Goal: Task Accomplishment & Management: Manage account settings

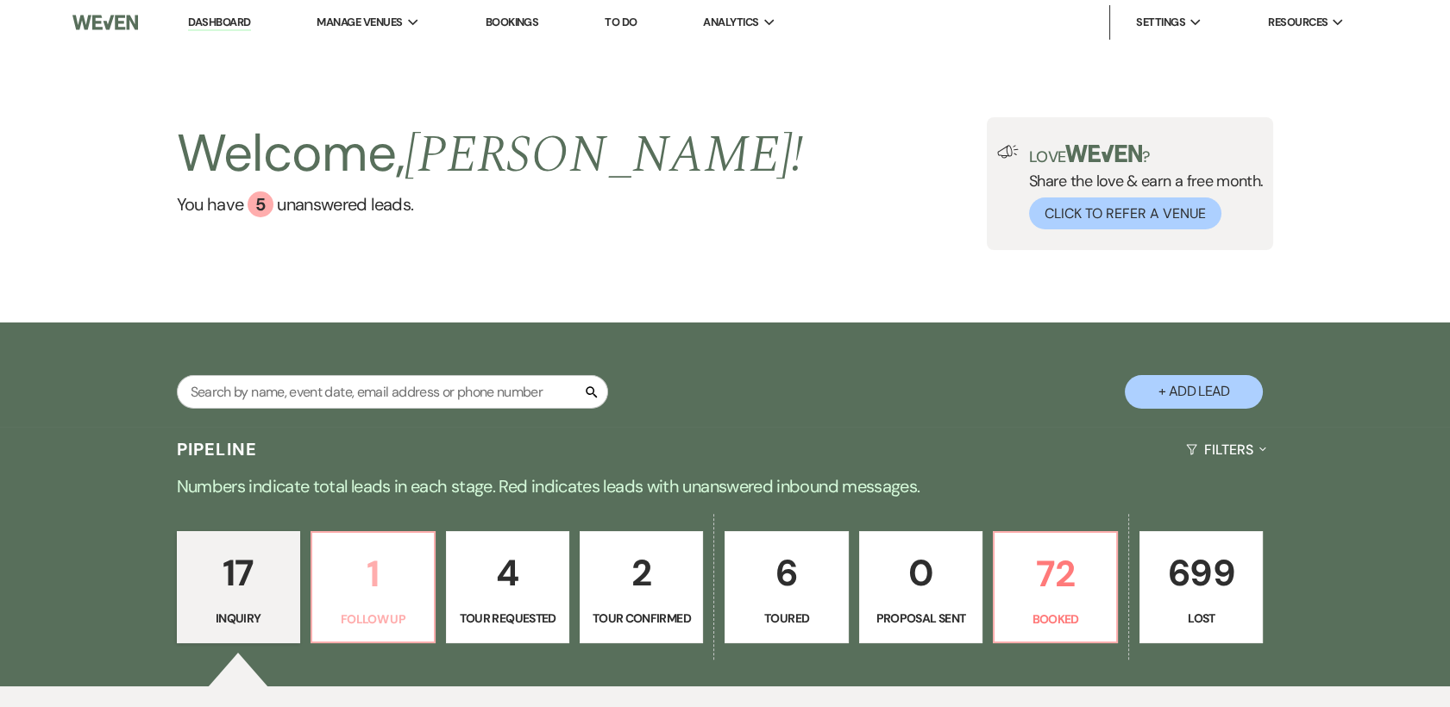
click at [346, 590] on p "1" at bounding box center [373, 574] width 101 height 58
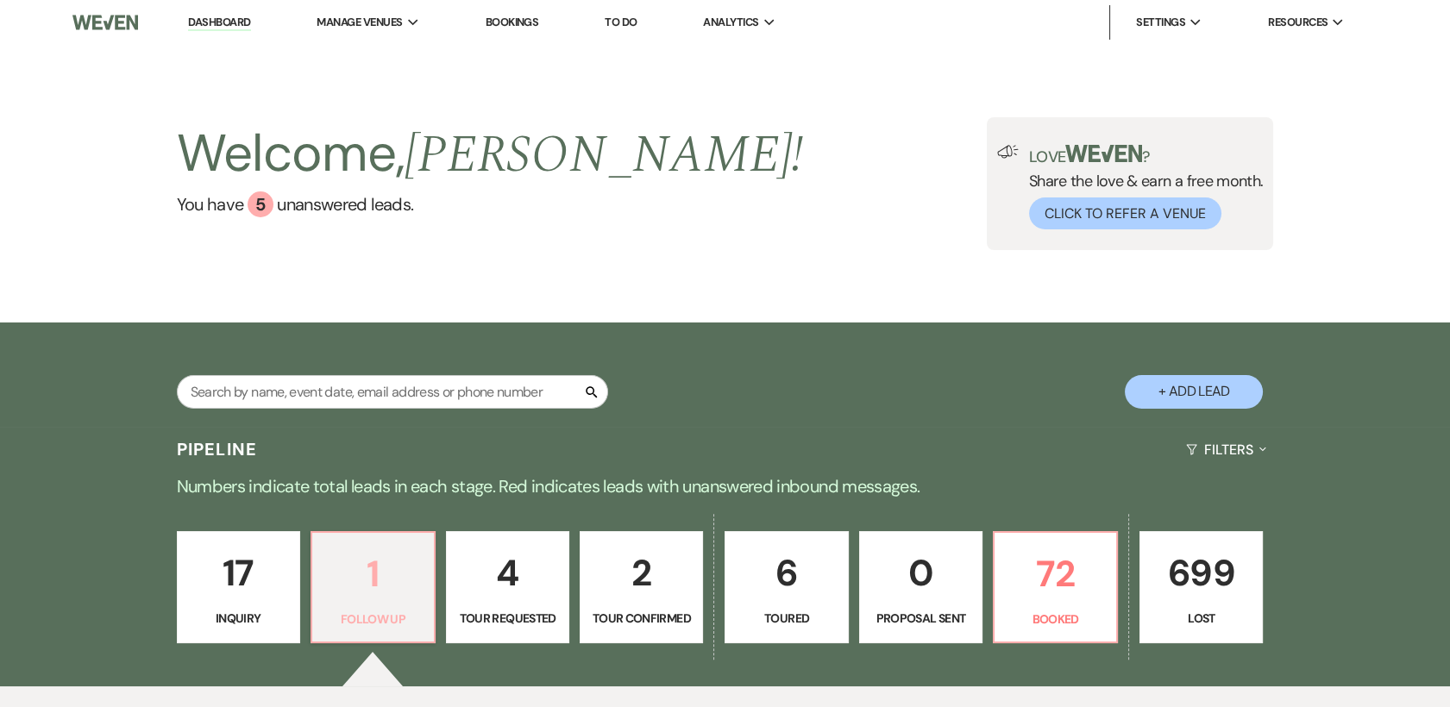
select select "9"
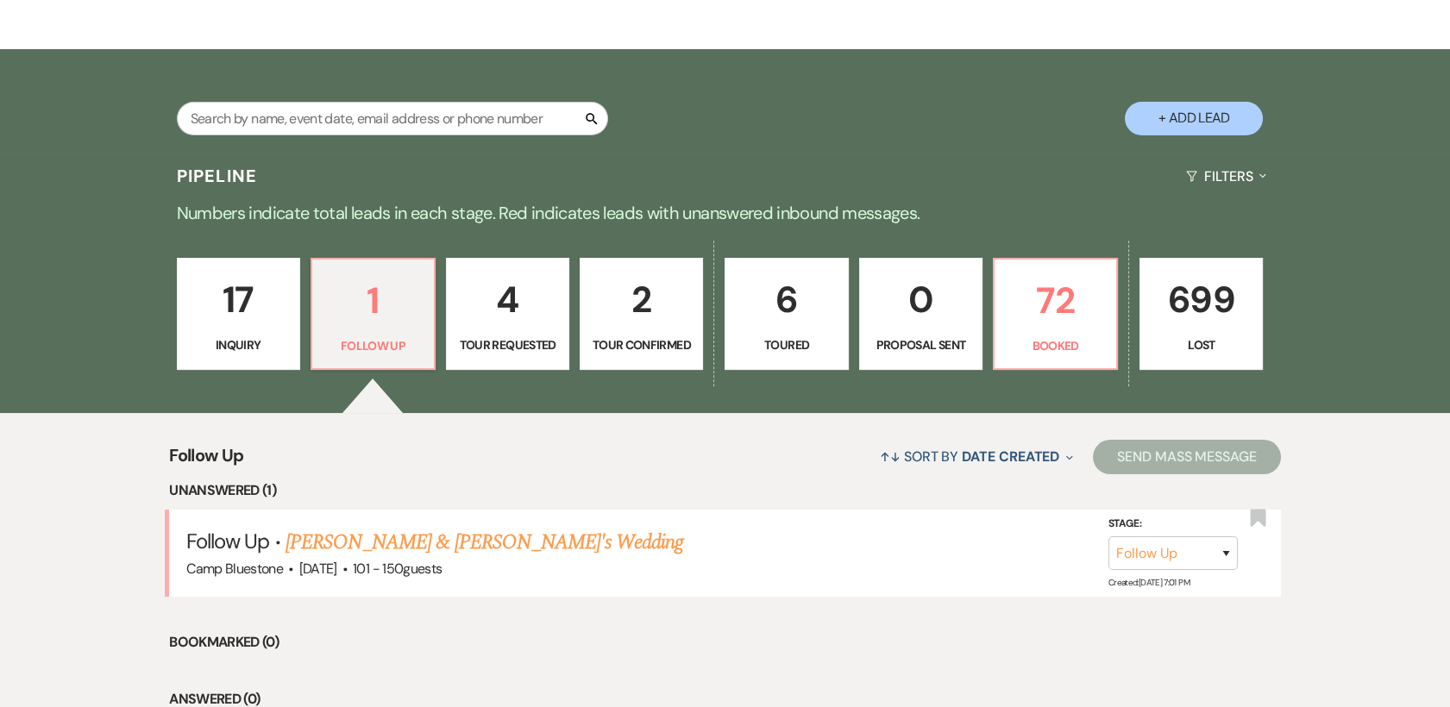
scroll to position [292, 0]
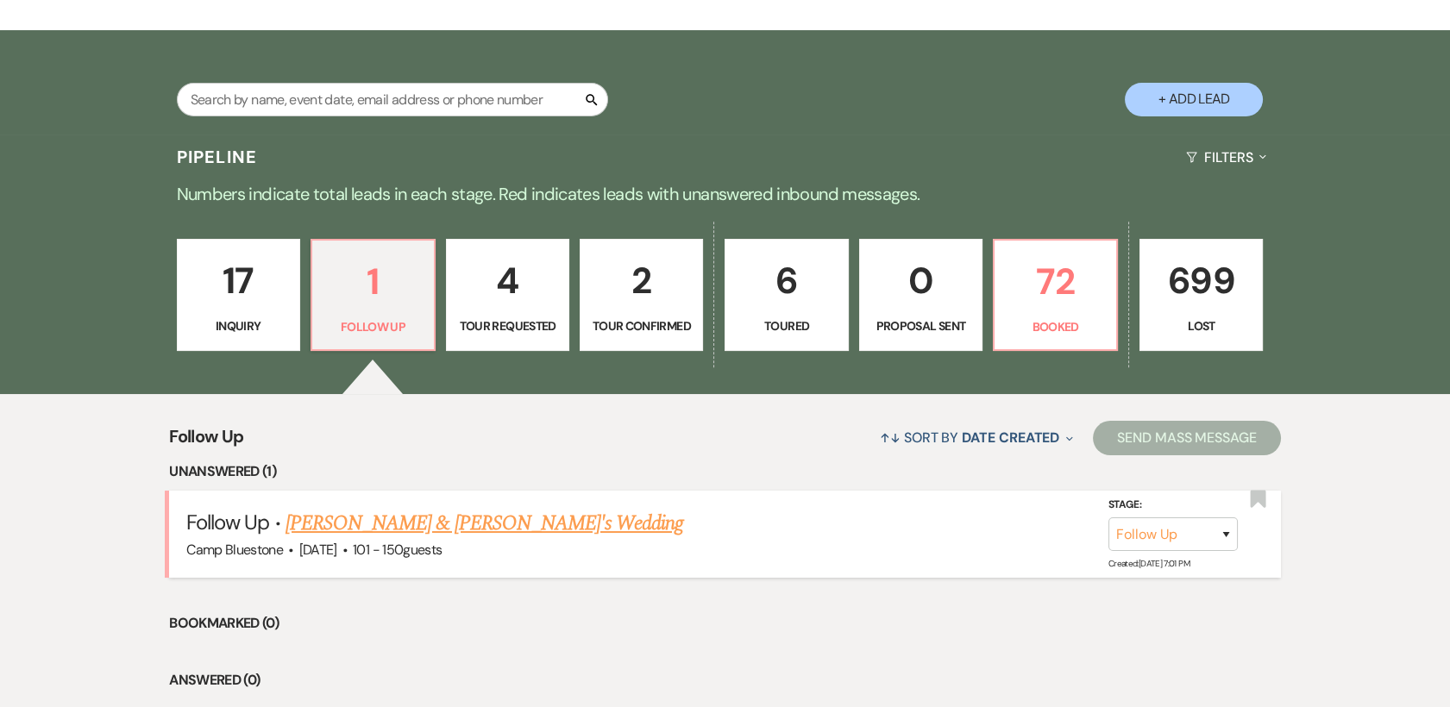
click at [365, 519] on link "[PERSON_NAME] & [PERSON_NAME]'s Wedding" at bounding box center [485, 523] width 399 height 31
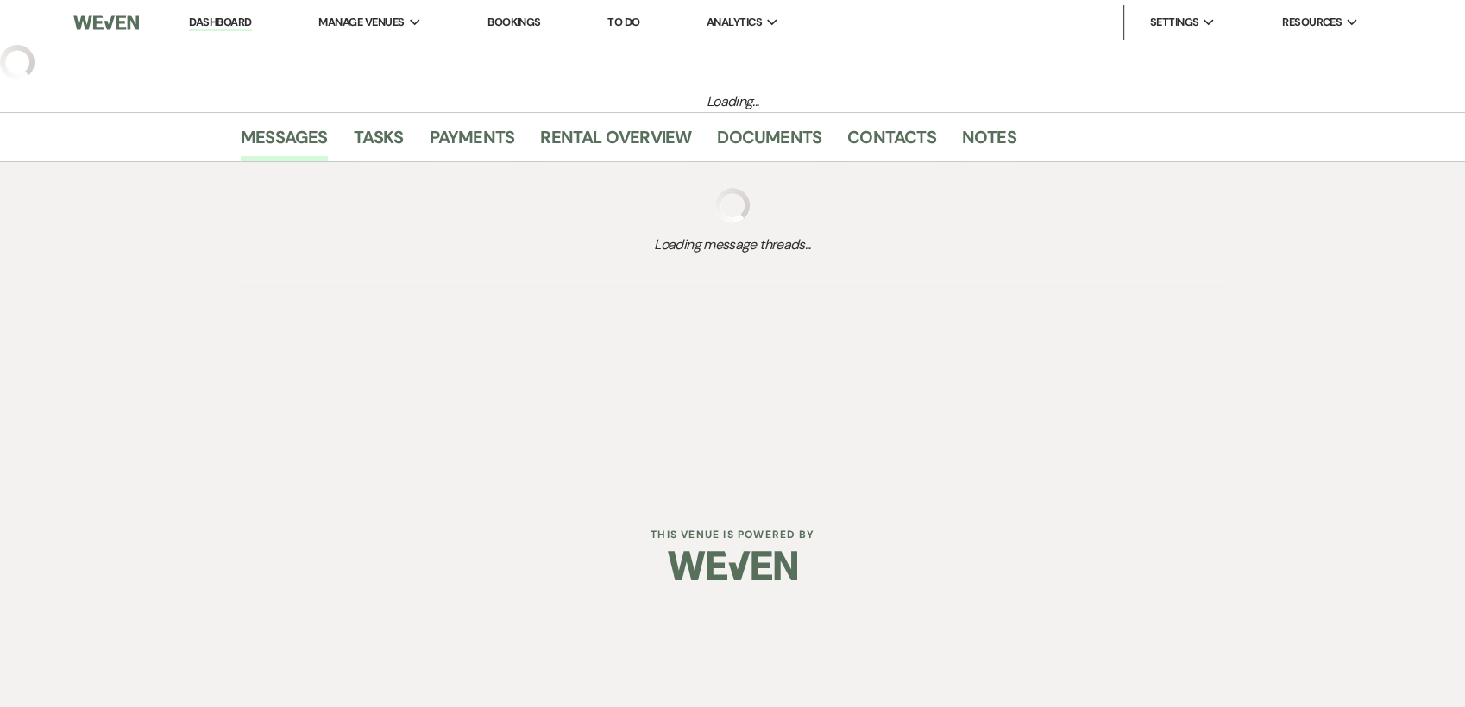
select select "9"
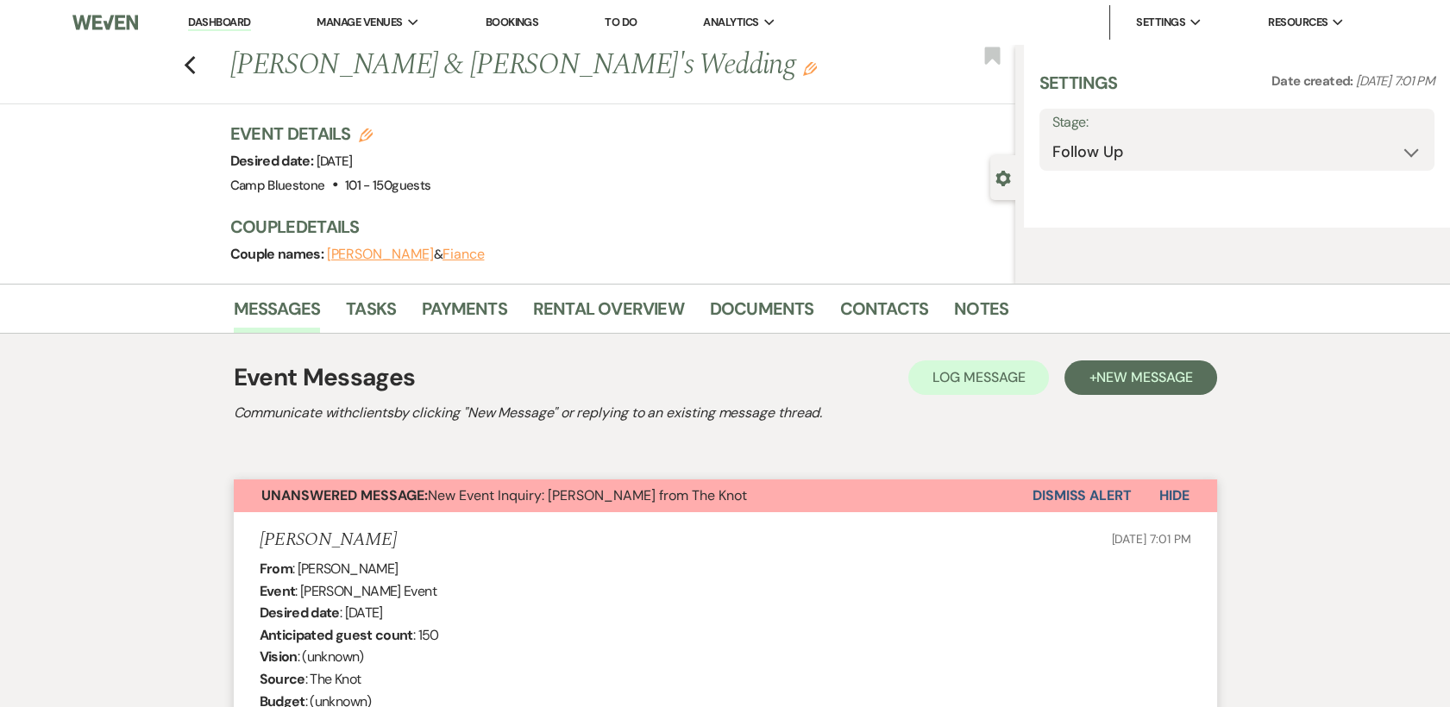
select select "2"
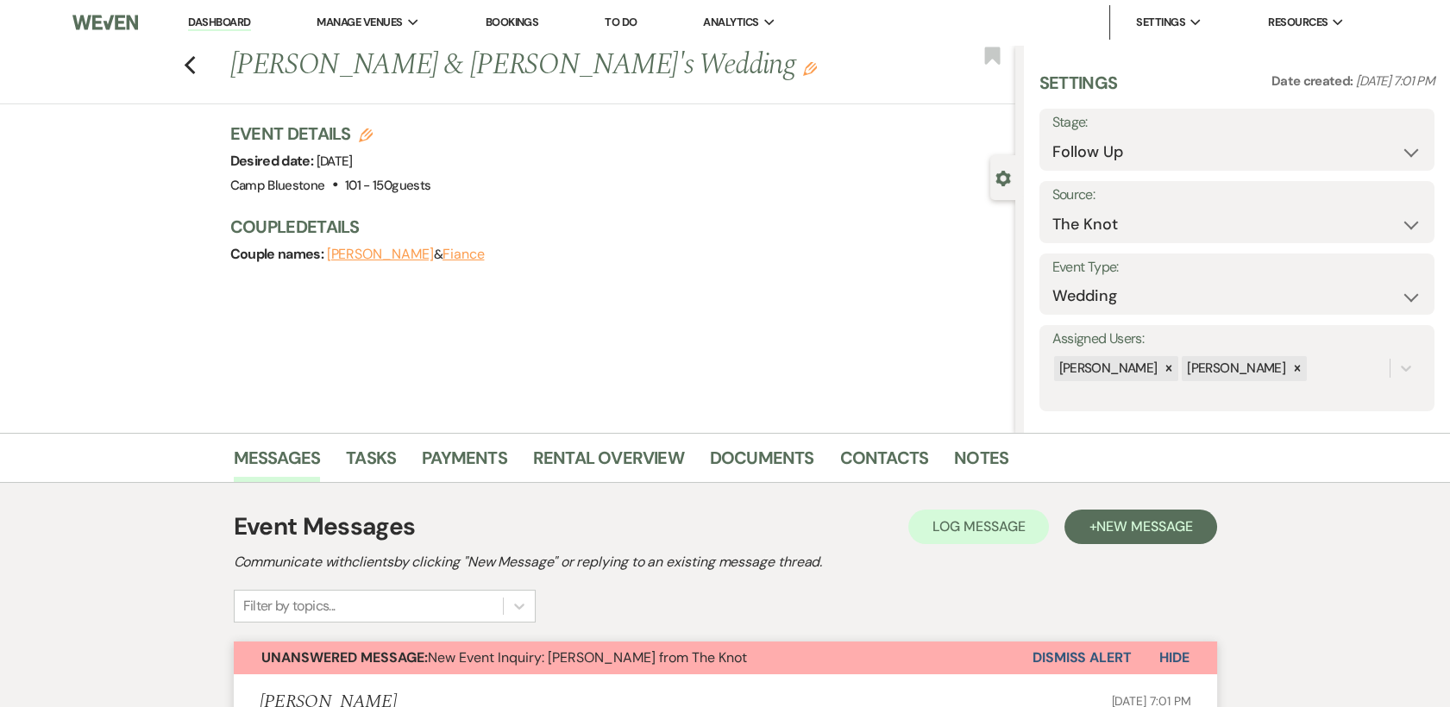
click at [218, 22] on link "Dashboard" at bounding box center [219, 23] width 62 height 16
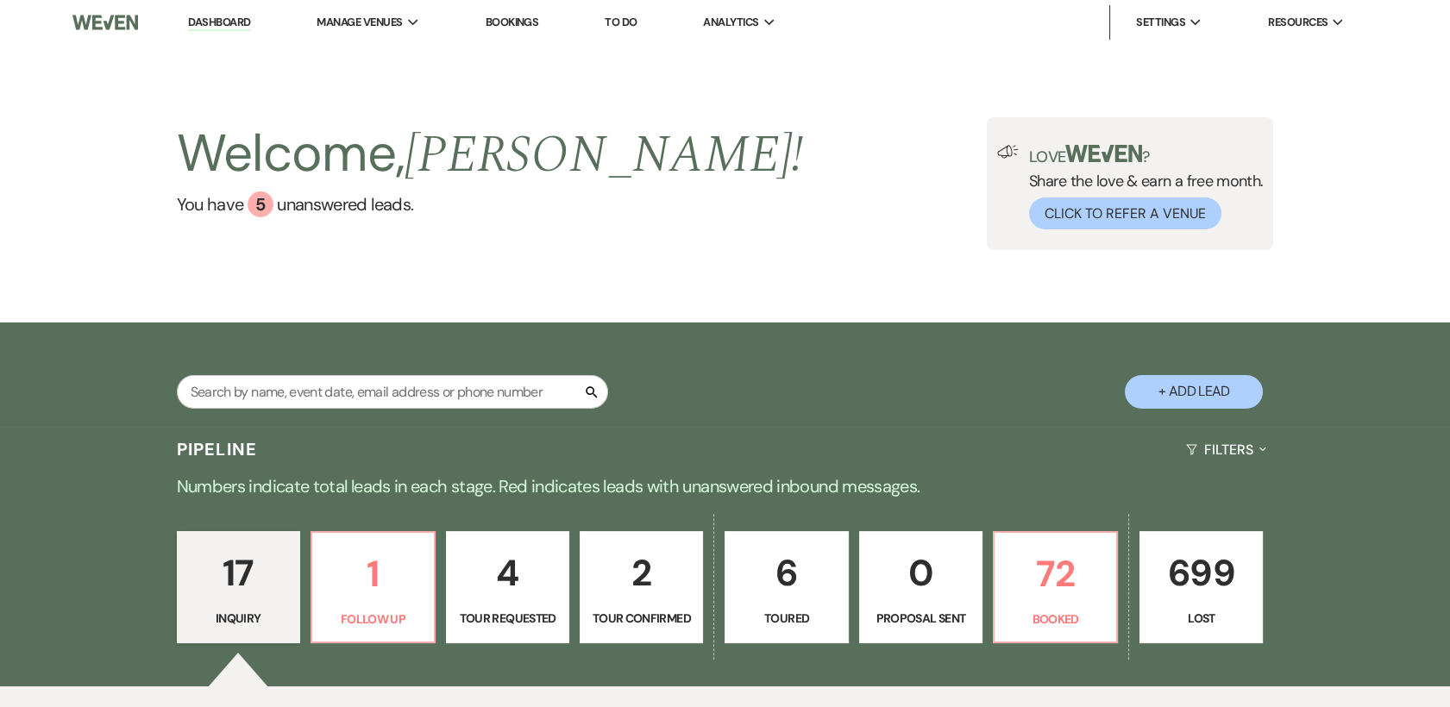
click at [632, 575] on p "2" at bounding box center [641, 573] width 101 height 58
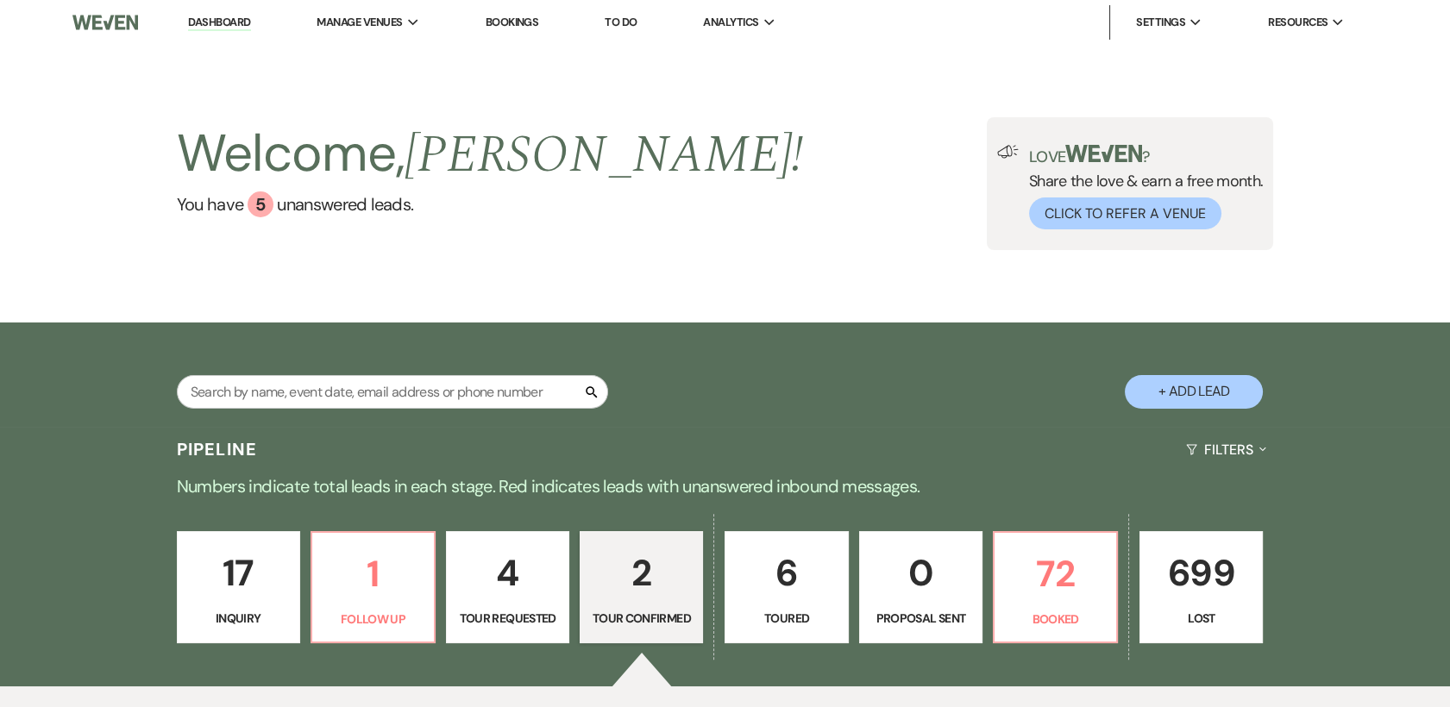
select select "4"
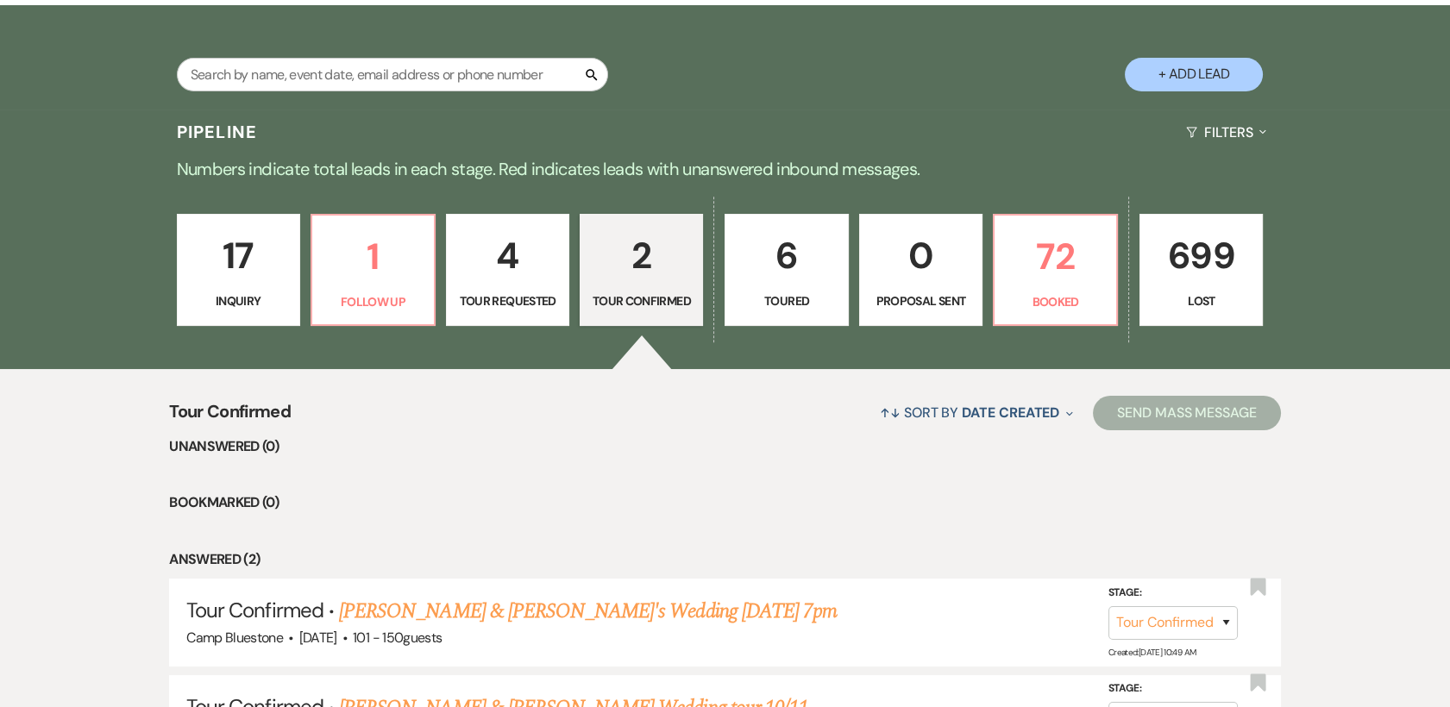
scroll to position [324, 0]
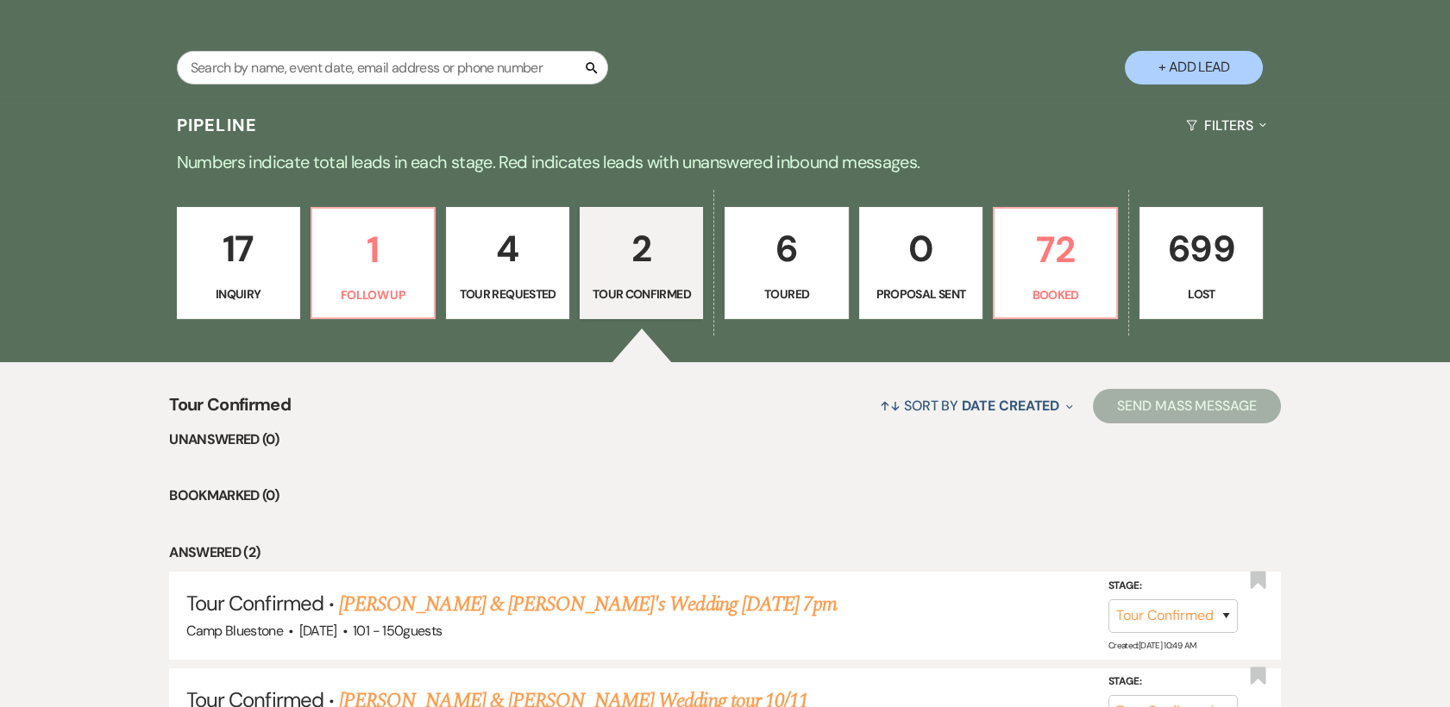
click at [255, 236] on p "17" at bounding box center [238, 249] width 101 height 58
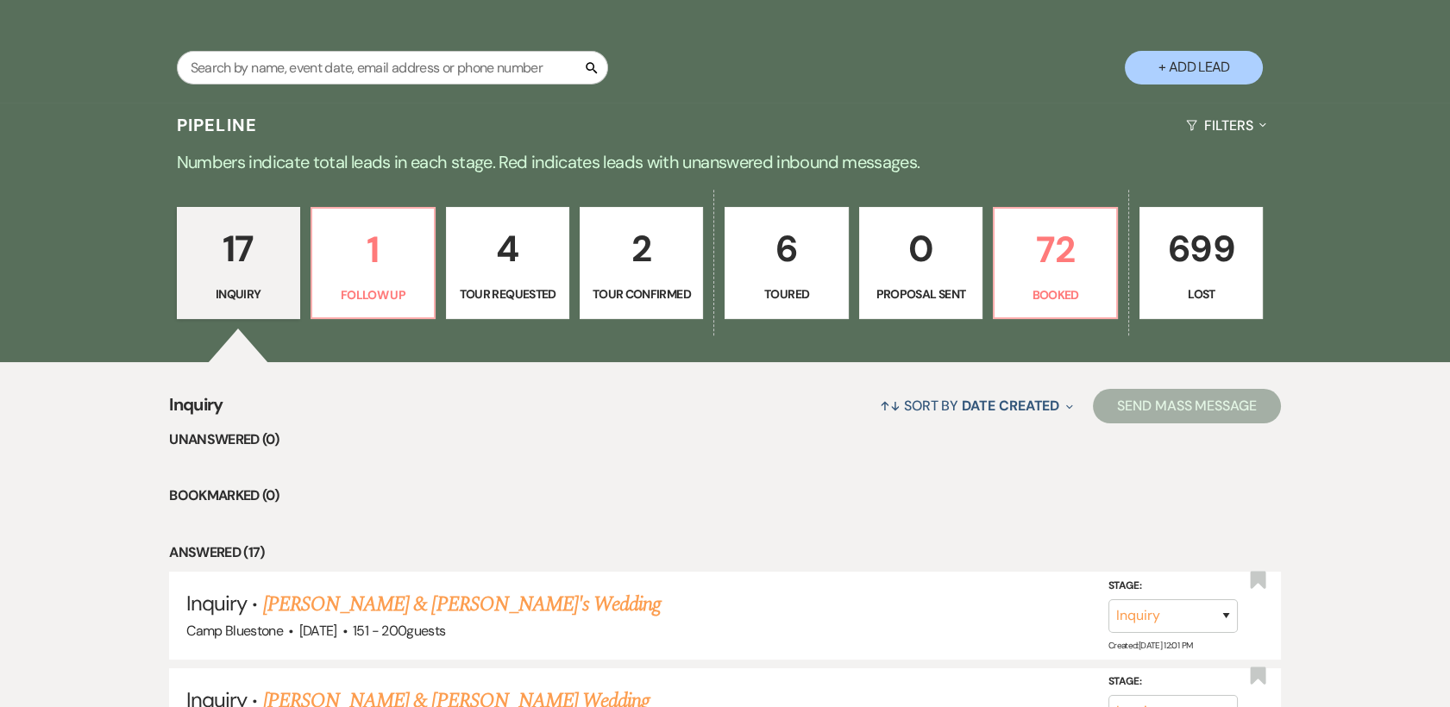
click at [1192, 54] on button "+ Add Lead" at bounding box center [1194, 68] width 138 height 34
select select "548"
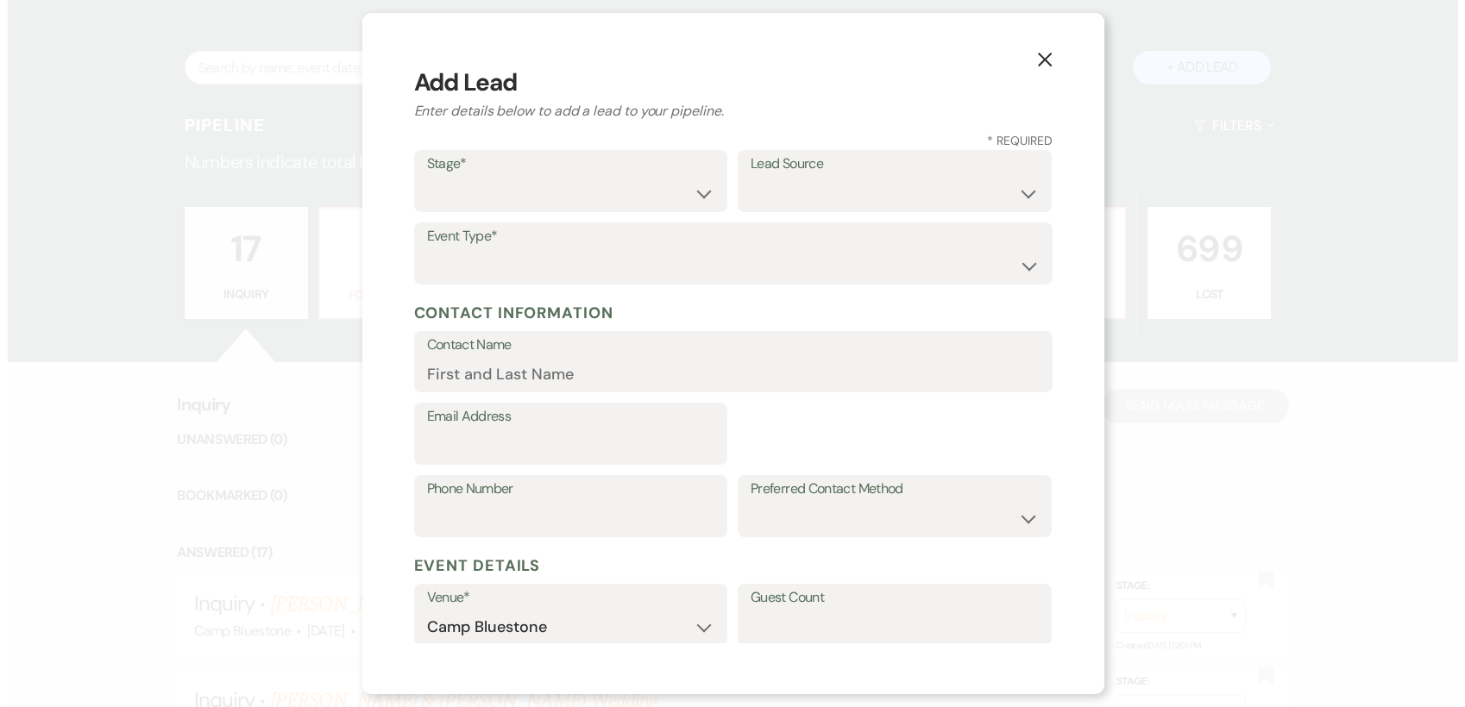
scroll to position [326, 0]
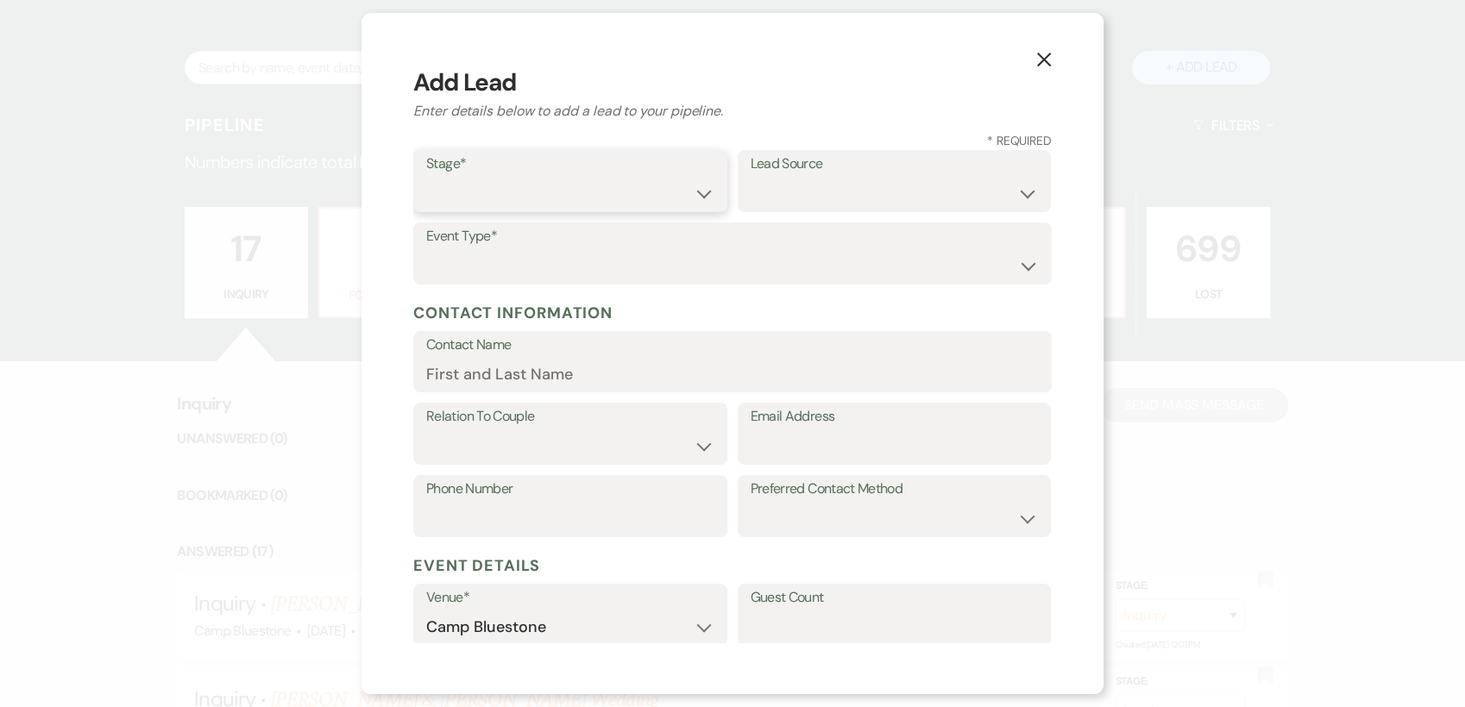
click at [697, 192] on select "Inquiry Follow Up Tour Requested Tour Confirmed Toured Proposal Sent Booked Lost" at bounding box center [570, 194] width 288 height 34
select select "5"
click at [426, 177] on select "Inquiry Follow Up Tour Requested Tour Confirmed Toured Proposal Sent Booked Lost" at bounding box center [570, 194] width 288 height 34
click at [1008, 194] on select "Weven Venue Website Instagram Facebook Pinterest Google The Knot Wedding Wire H…" at bounding box center [895, 194] width 288 height 34
select select "1"
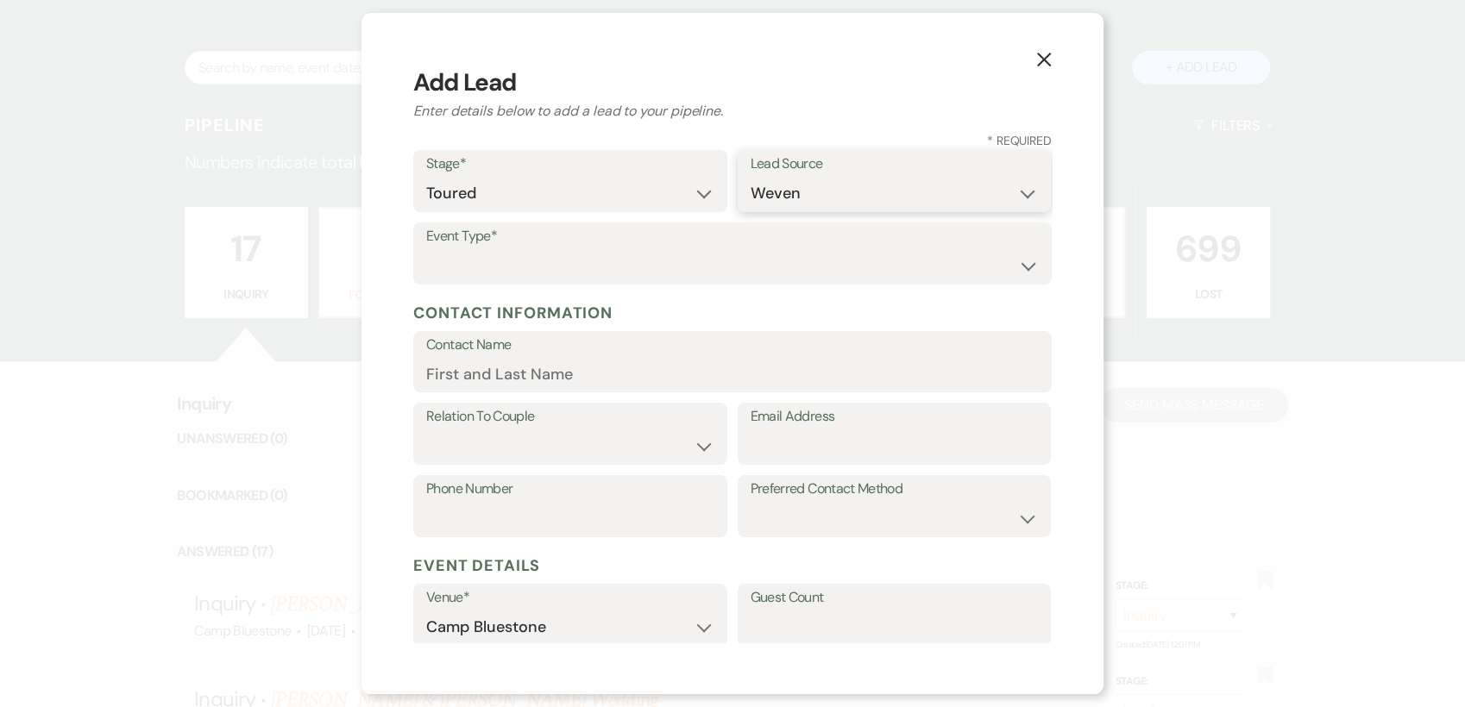
click at [751, 177] on select "Weven Venue Website Instagram Facebook Pinterest Google The Knot Wedding Wire H…" at bounding box center [895, 194] width 288 height 34
click at [512, 262] on select "Wedding Anniversary Party Baby Shower Bachelorette / Bachelor Party Birthday Pa…" at bounding box center [732, 266] width 613 height 34
select select "1"
click at [426, 249] on select "Wedding Anniversary Party Baby Shower Bachelorette / Bachelor Party Birthday Pa…" at bounding box center [732, 266] width 613 height 34
click at [515, 363] on input "Contact Name" at bounding box center [732, 374] width 613 height 34
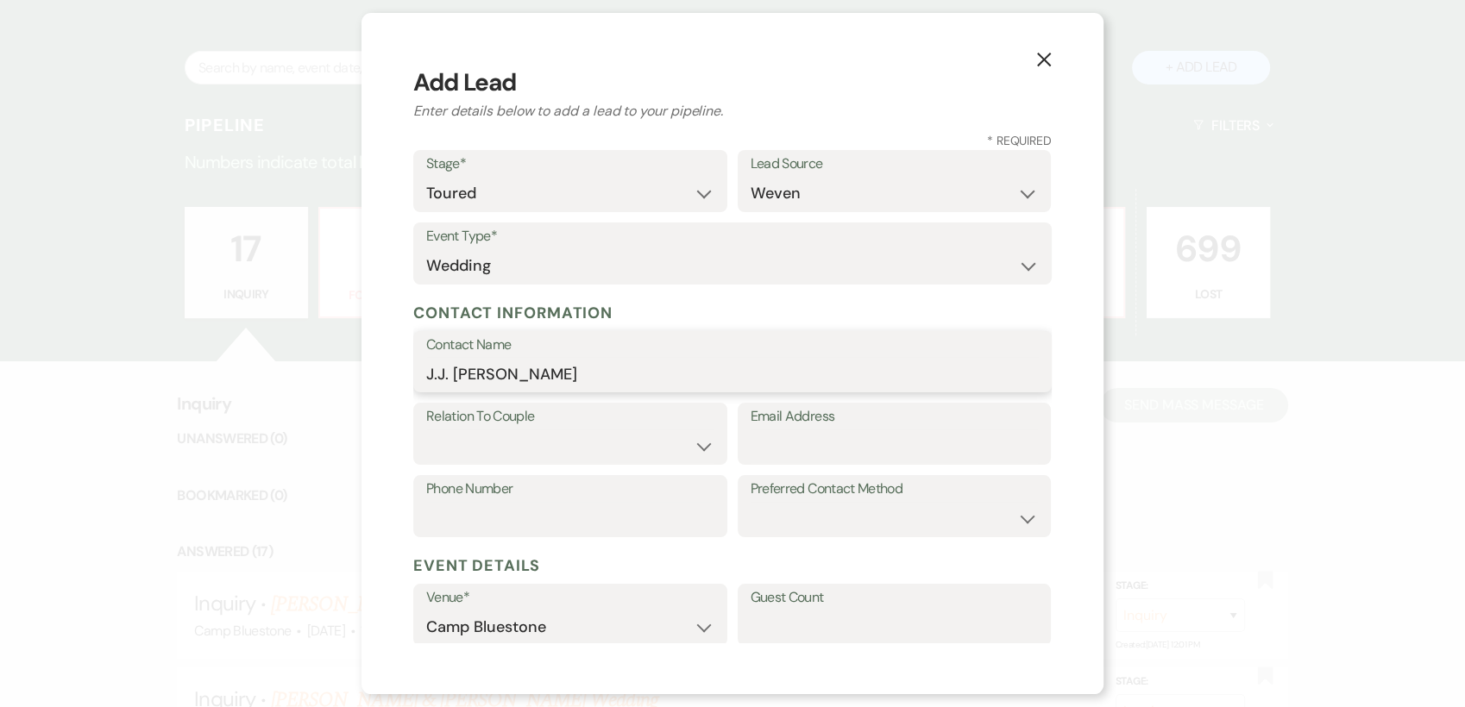
type input "J.J. [PERSON_NAME]"
click at [695, 441] on select "Couple Planner Parent of Couple Family Member Friend Other" at bounding box center [570, 447] width 288 height 34
select select "1"
click at [426, 430] on select "Couple Planner Parent of Couple Family Member Friend Other" at bounding box center [570, 447] width 288 height 34
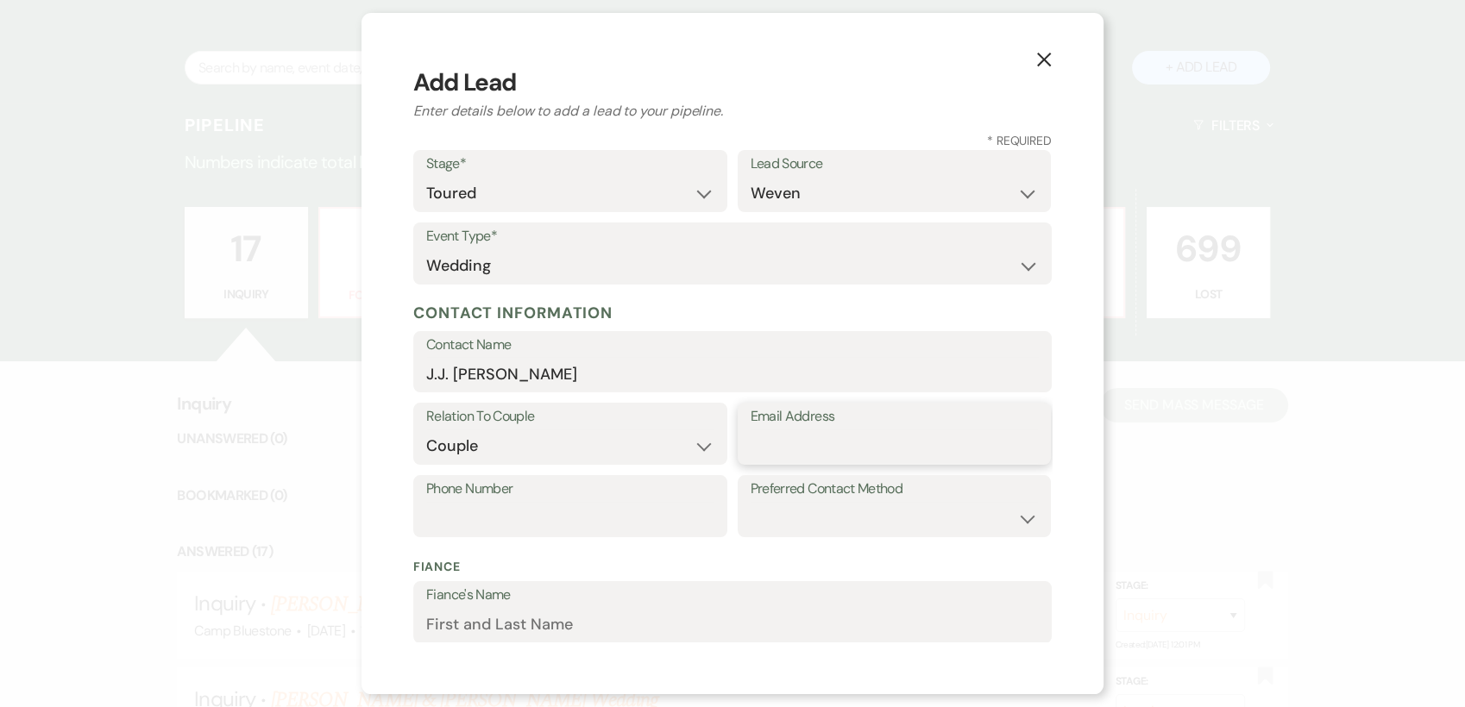
click at [801, 445] on input "Email Address" at bounding box center [895, 447] width 288 height 34
type input "[EMAIL_ADDRESS][DOMAIN_NAME]"
click at [1022, 519] on select "Email Phone Text" at bounding box center [895, 519] width 288 height 34
select select "email"
click at [751, 502] on select "Email Phone Text" at bounding box center [895, 519] width 288 height 34
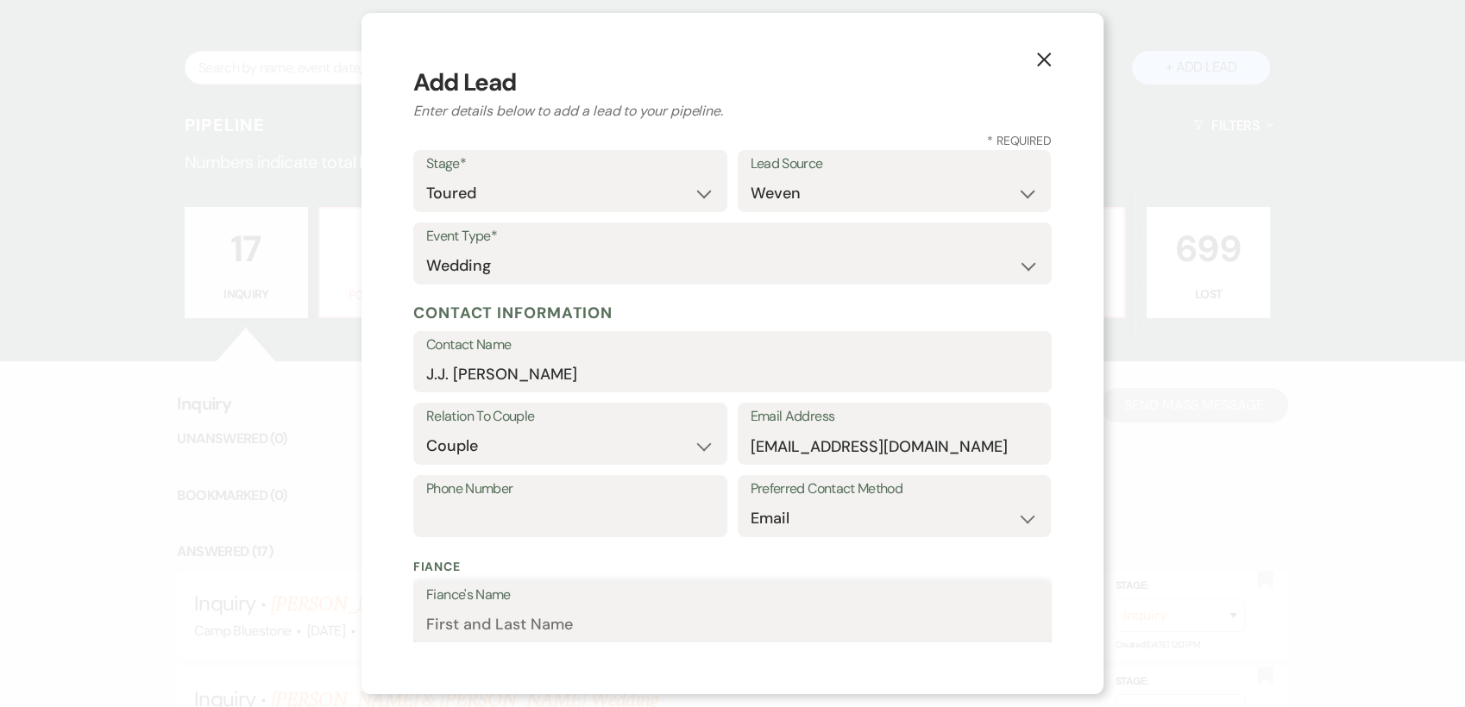
click at [544, 611] on input "Fiance's Name" at bounding box center [732, 625] width 613 height 34
type input "[PERSON_NAME] [PERSON_NAME]"
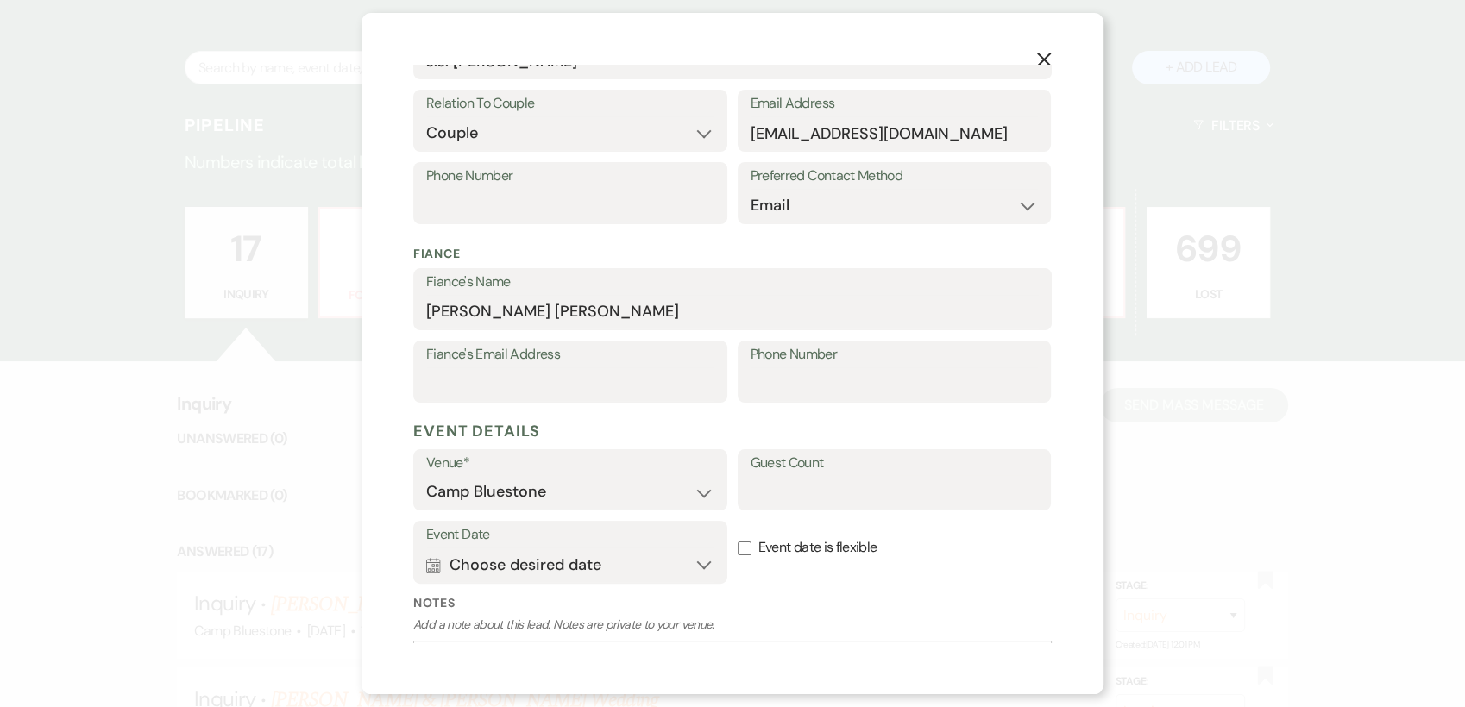
scroll to position [331, 0]
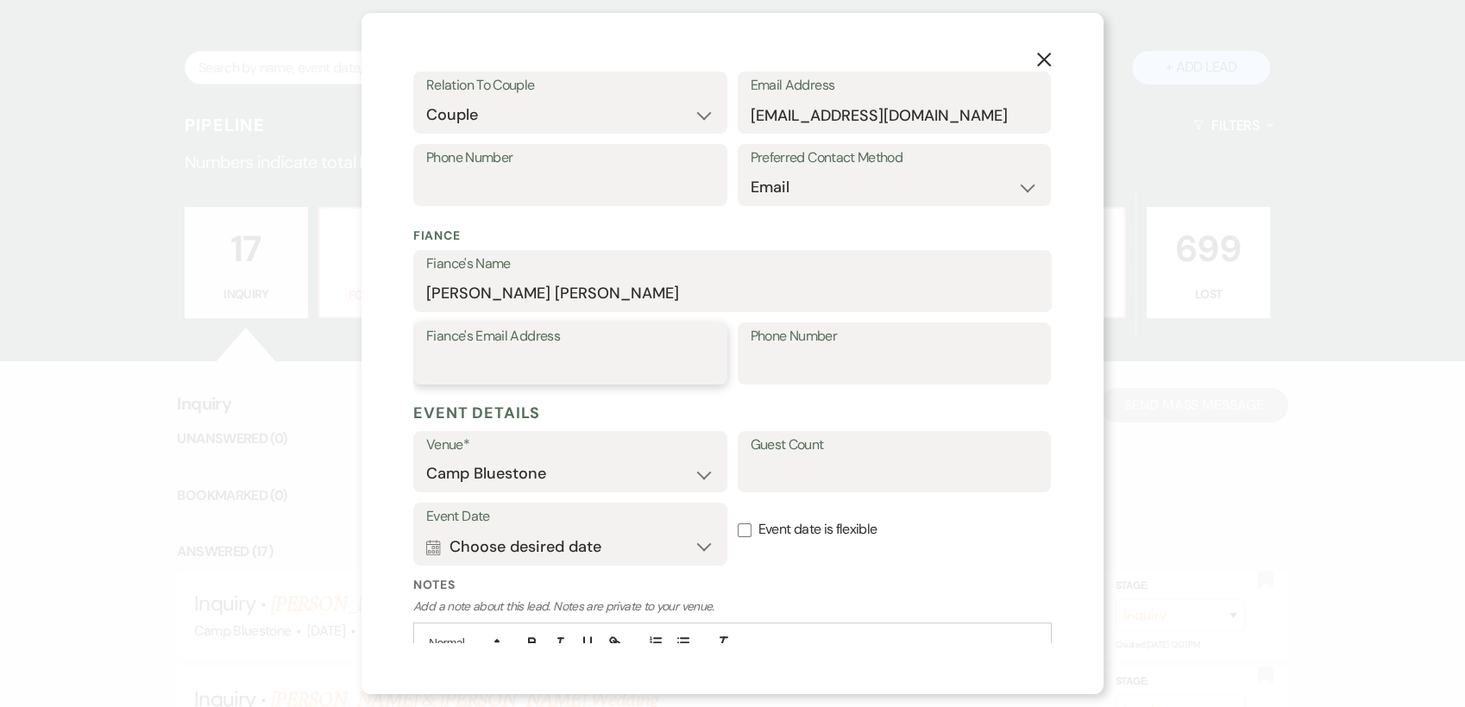
click at [453, 353] on input "Fiance's Email Address" at bounding box center [570, 366] width 288 height 34
type input "[EMAIL_ADDRESS][DOMAIN_NAME]"
click at [763, 359] on input "Phone Number" at bounding box center [895, 366] width 288 height 34
type input "[PHONE_NUMBER]"
click at [827, 469] on input "Guest Count" at bounding box center [895, 474] width 288 height 34
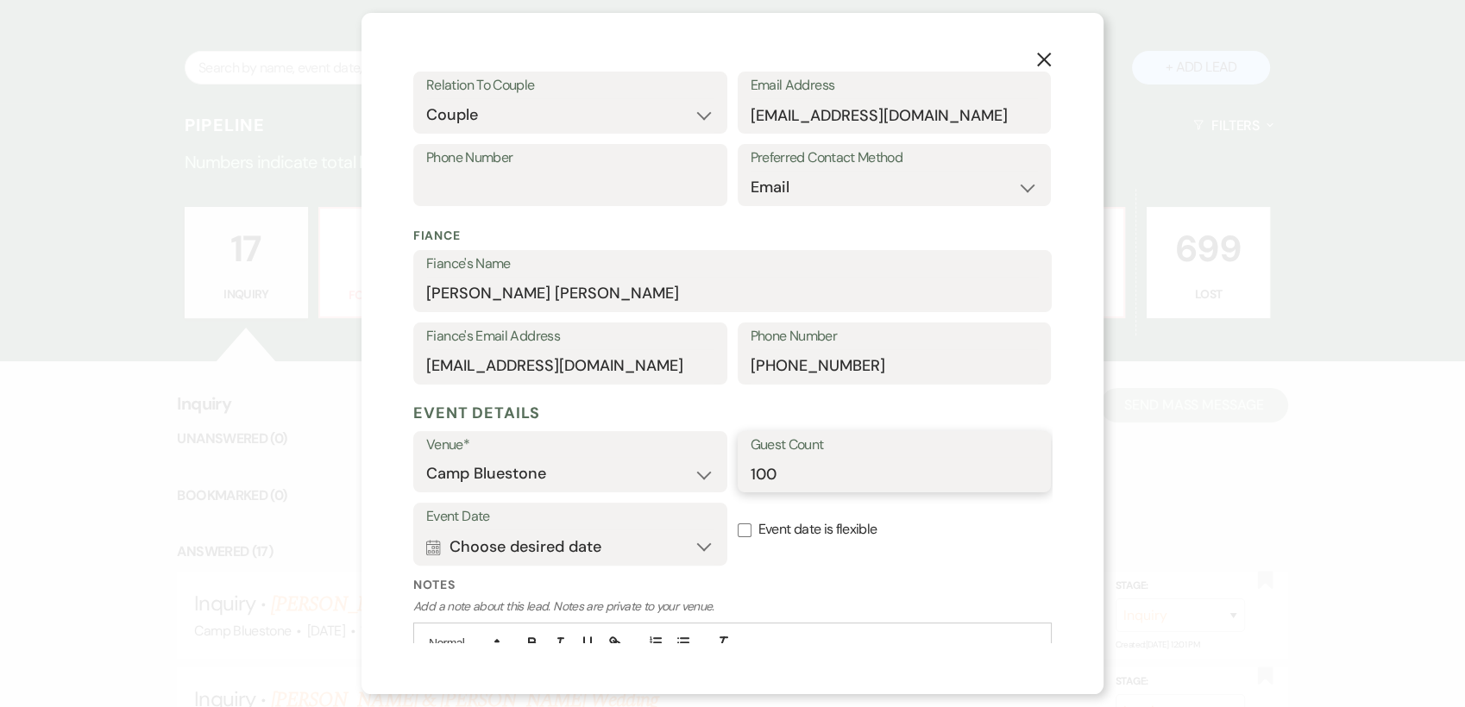
type input "100"
click at [1292, 429] on div "X Add Lead Enter details below to add a lead to your pipeline. * Required Stage…" at bounding box center [732, 353] width 1465 height 707
click at [692, 544] on button "Calendar Choose desired date Expand" at bounding box center [570, 547] width 288 height 35
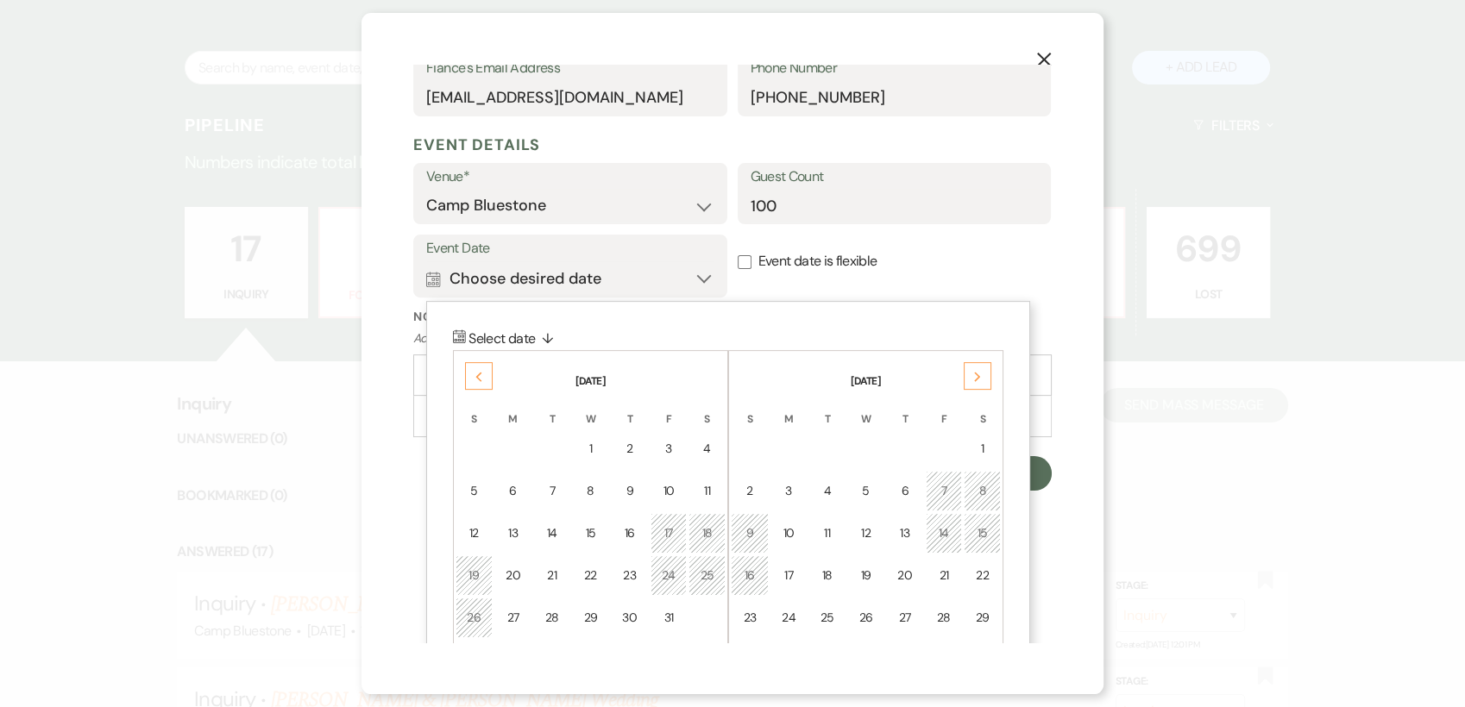
scroll to position [638, 0]
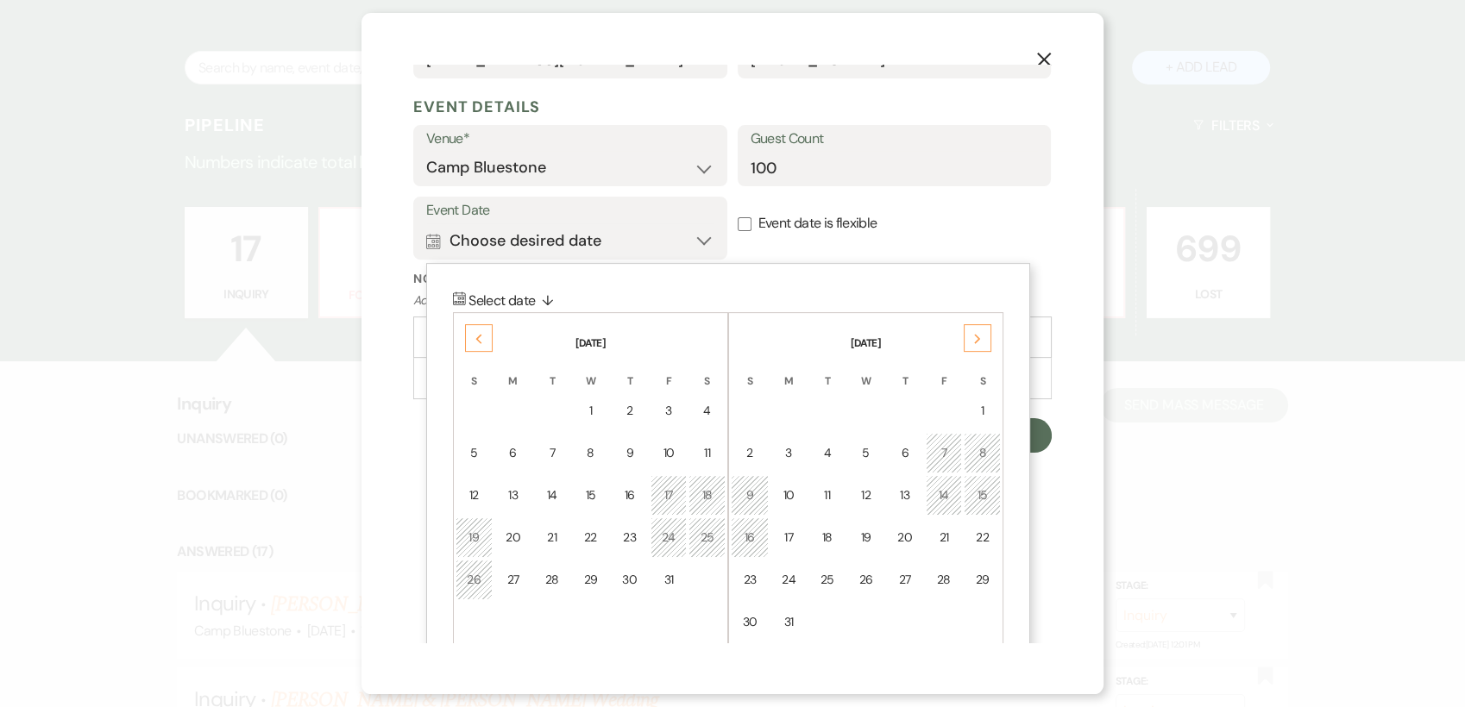
click at [978, 334] on icon "Next" at bounding box center [977, 339] width 9 height 10
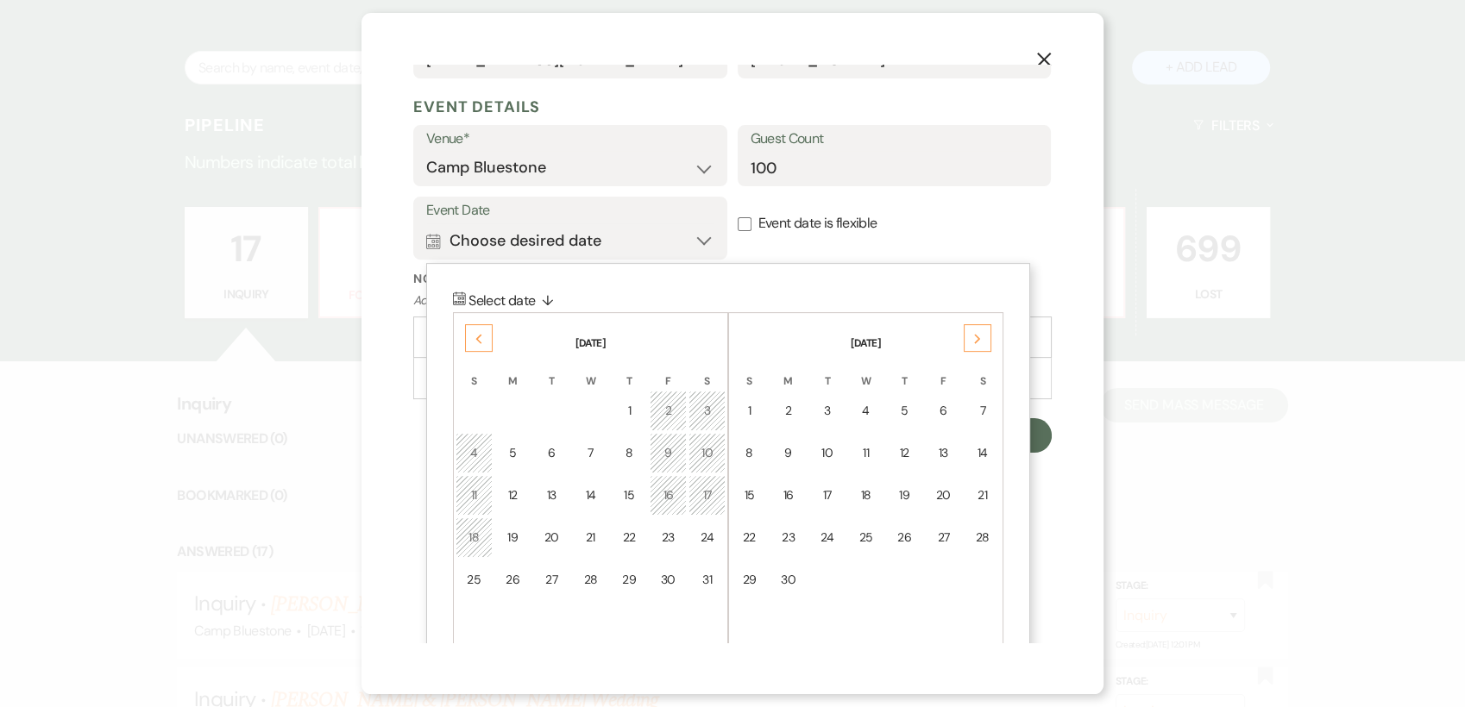
click at [978, 334] on icon "Next" at bounding box center [977, 339] width 9 height 10
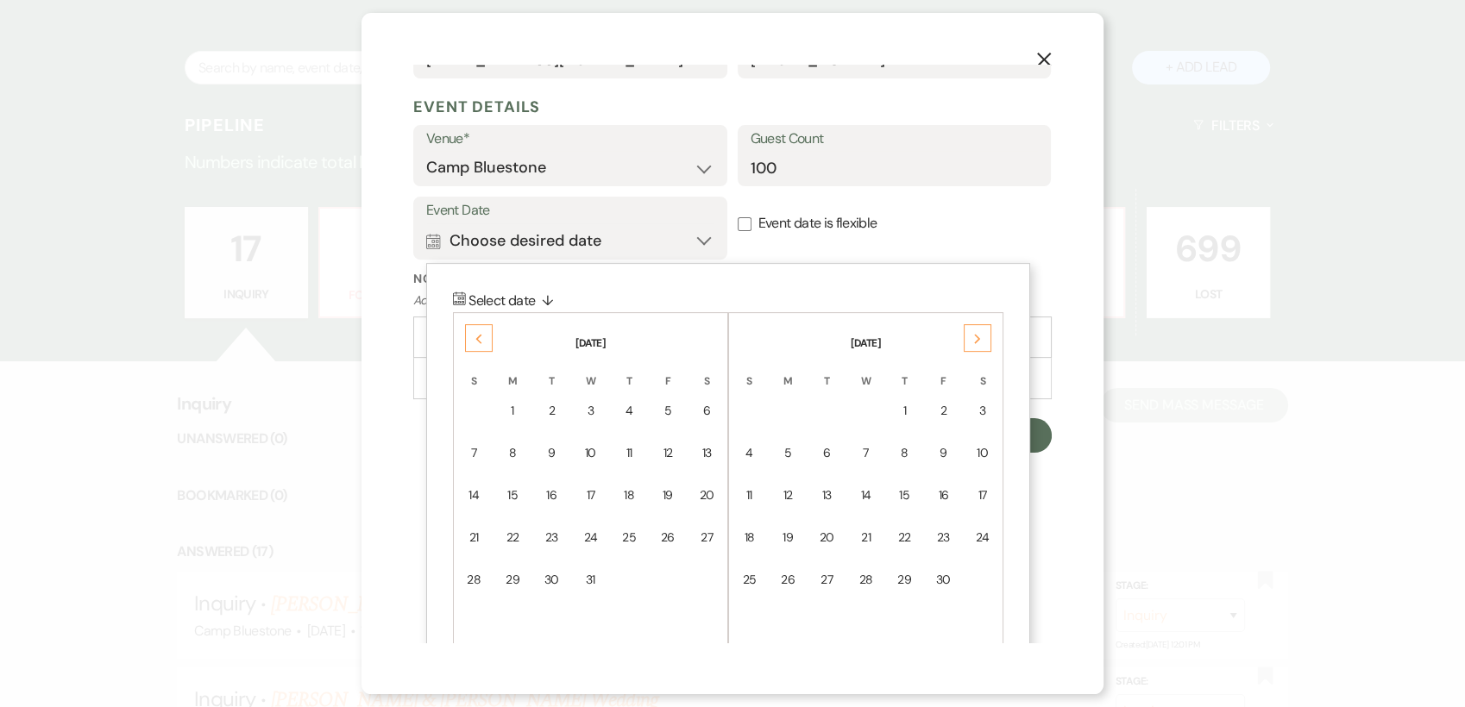
click at [978, 334] on icon "Next" at bounding box center [977, 339] width 9 height 10
click at [946, 539] on div "27" at bounding box center [944, 538] width 16 height 18
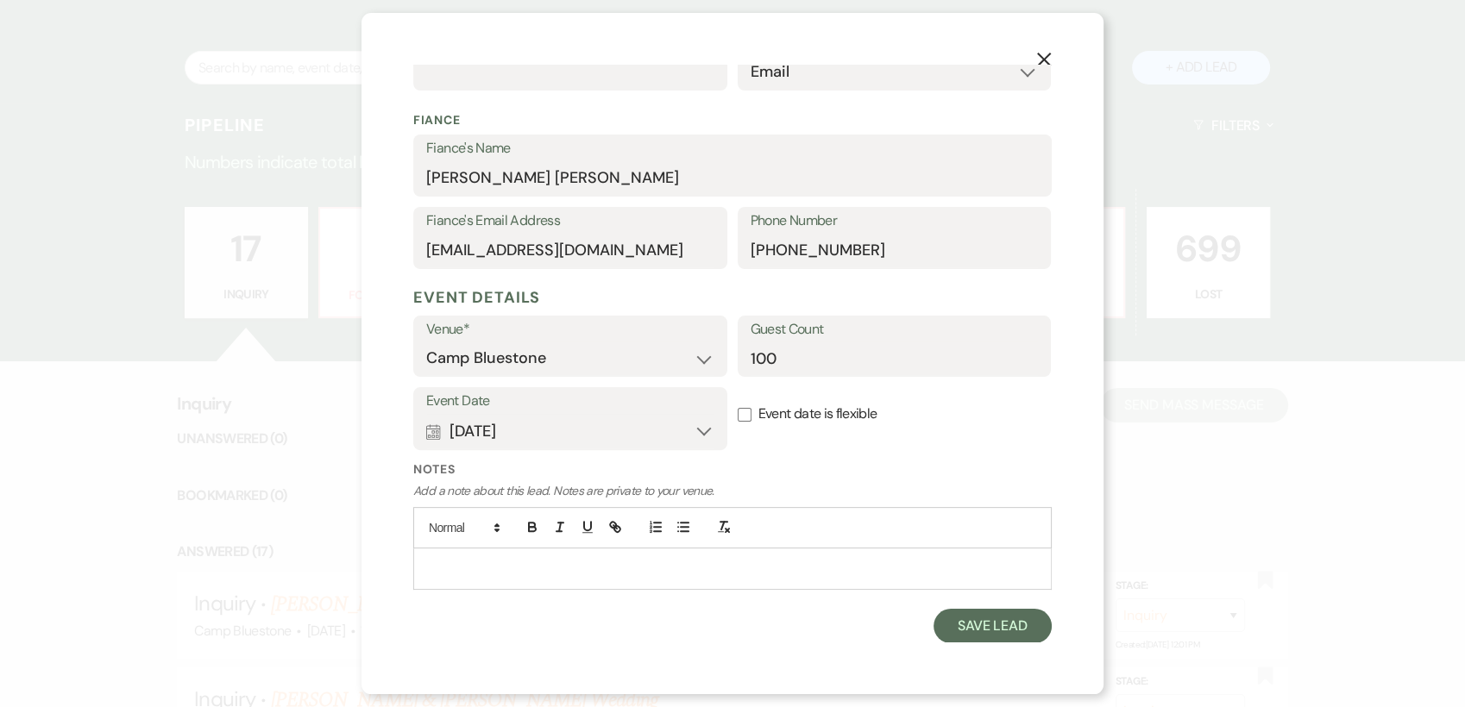
scroll to position [446, 0]
click at [971, 616] on button "Save Lead" at bounding box center [993, 627] width 118 height 35
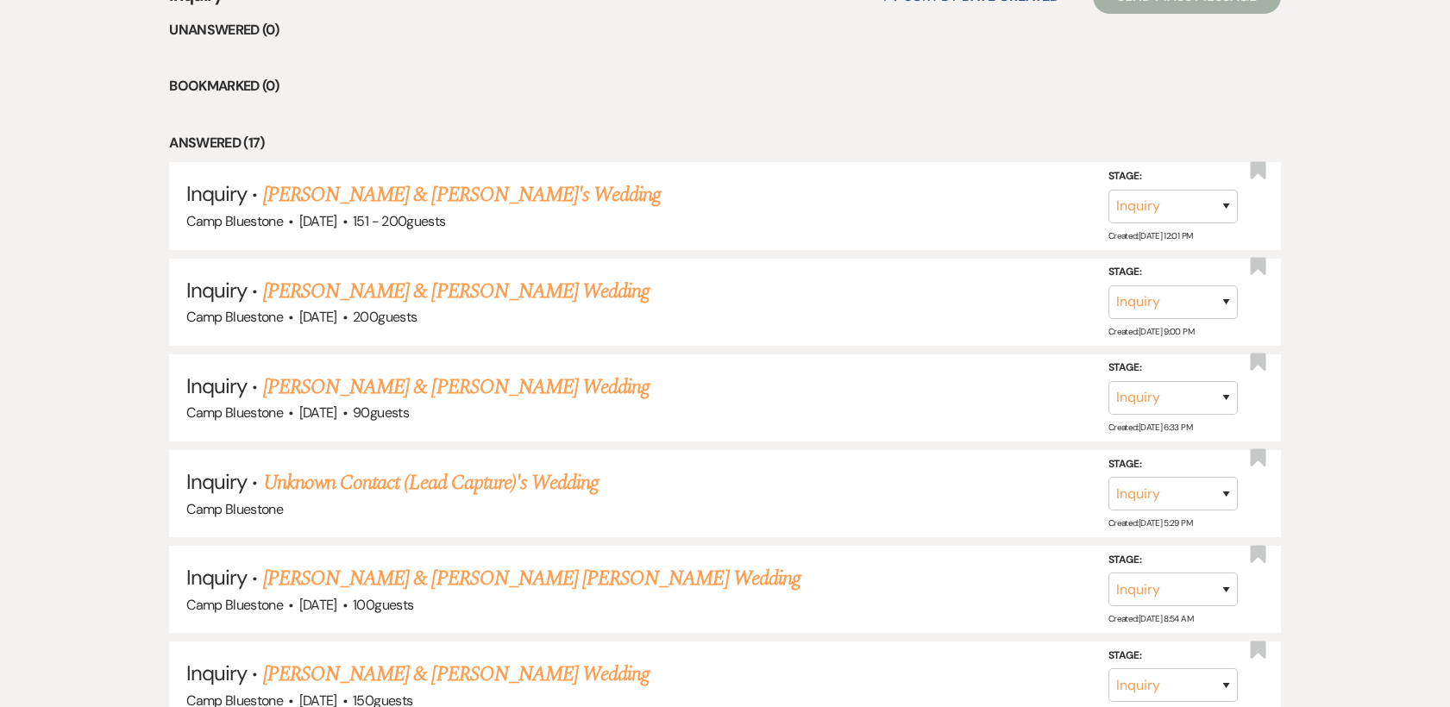
scroll to position [228, 0]
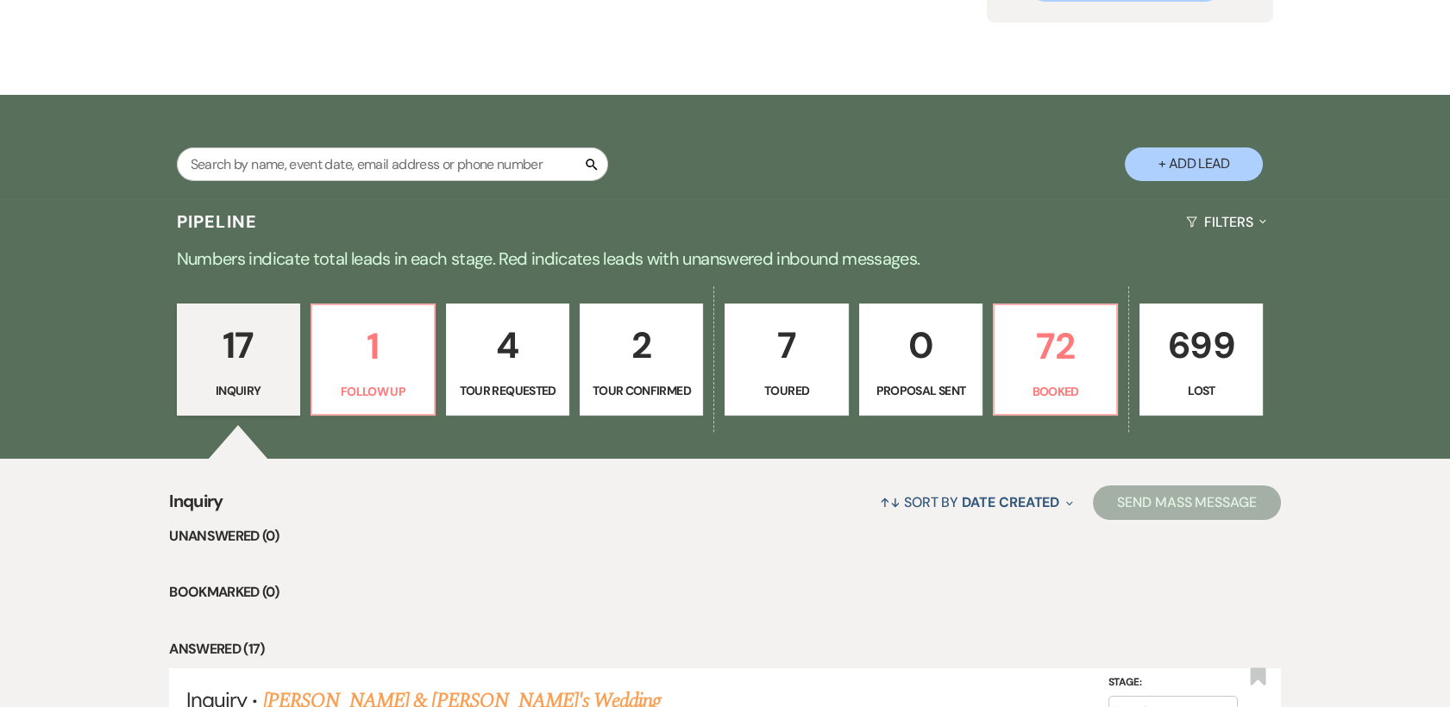
click at [1215, 168] on button "+ Add Lead" at bounding box center [1194, 165] width 138 height 34
select select "548"
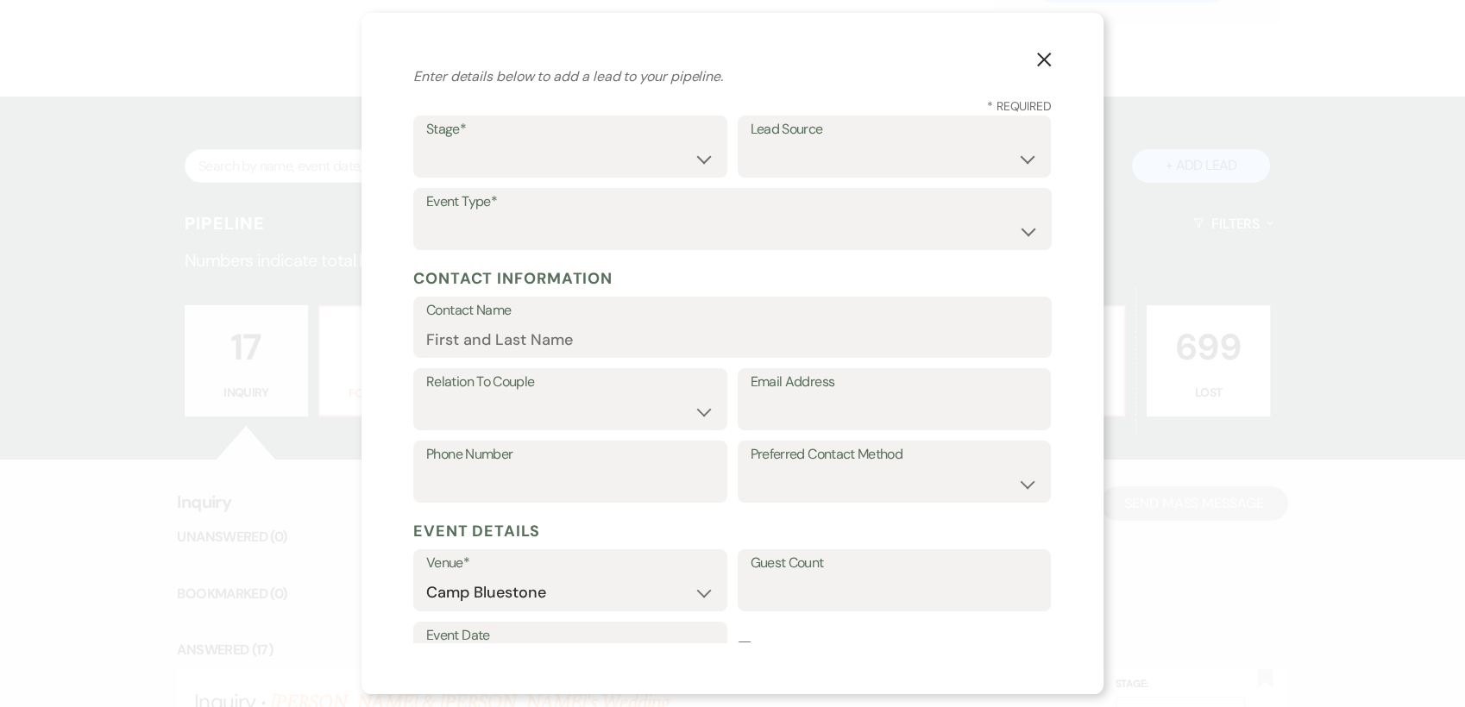
scroll to position [0, 0]
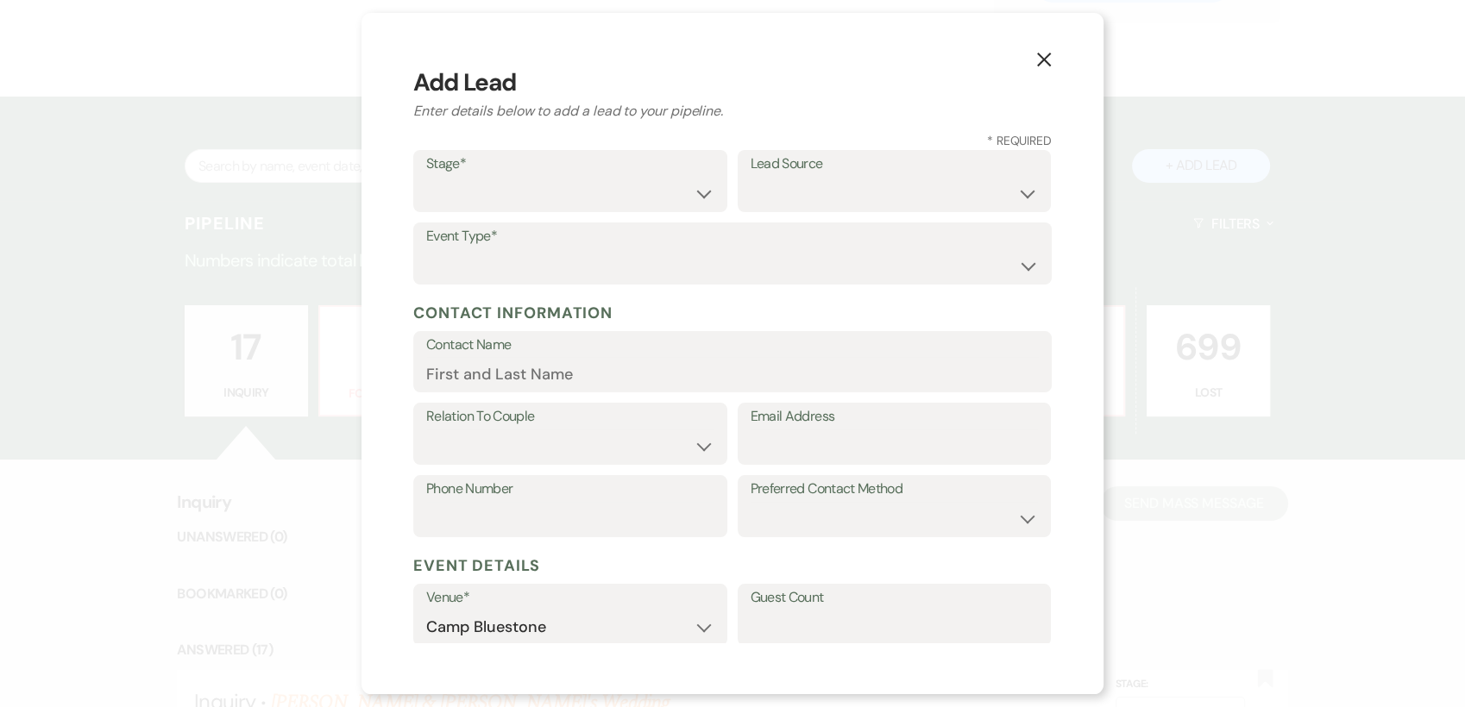
click at [1049, 60] on icon "X" at bounding box center [1044, 60] width 16 height 16
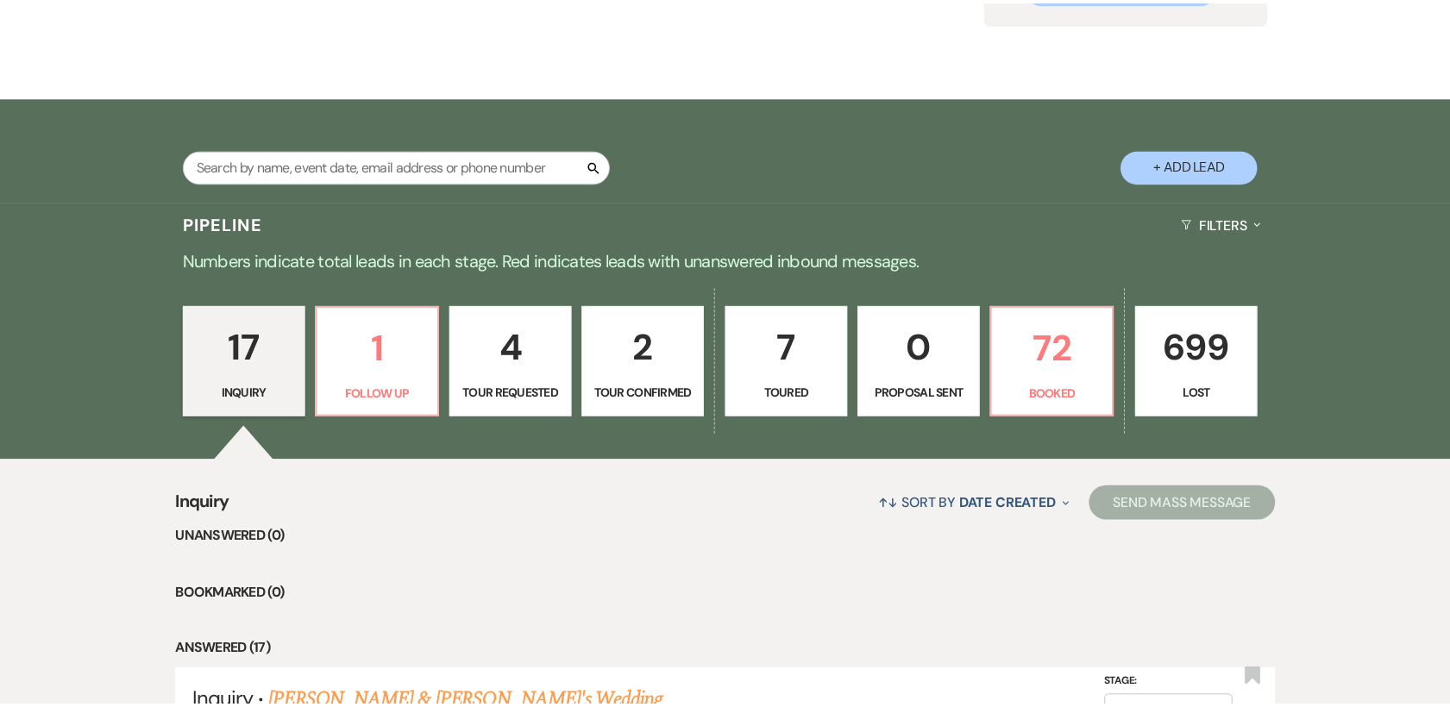
scroll to position [228, 0]
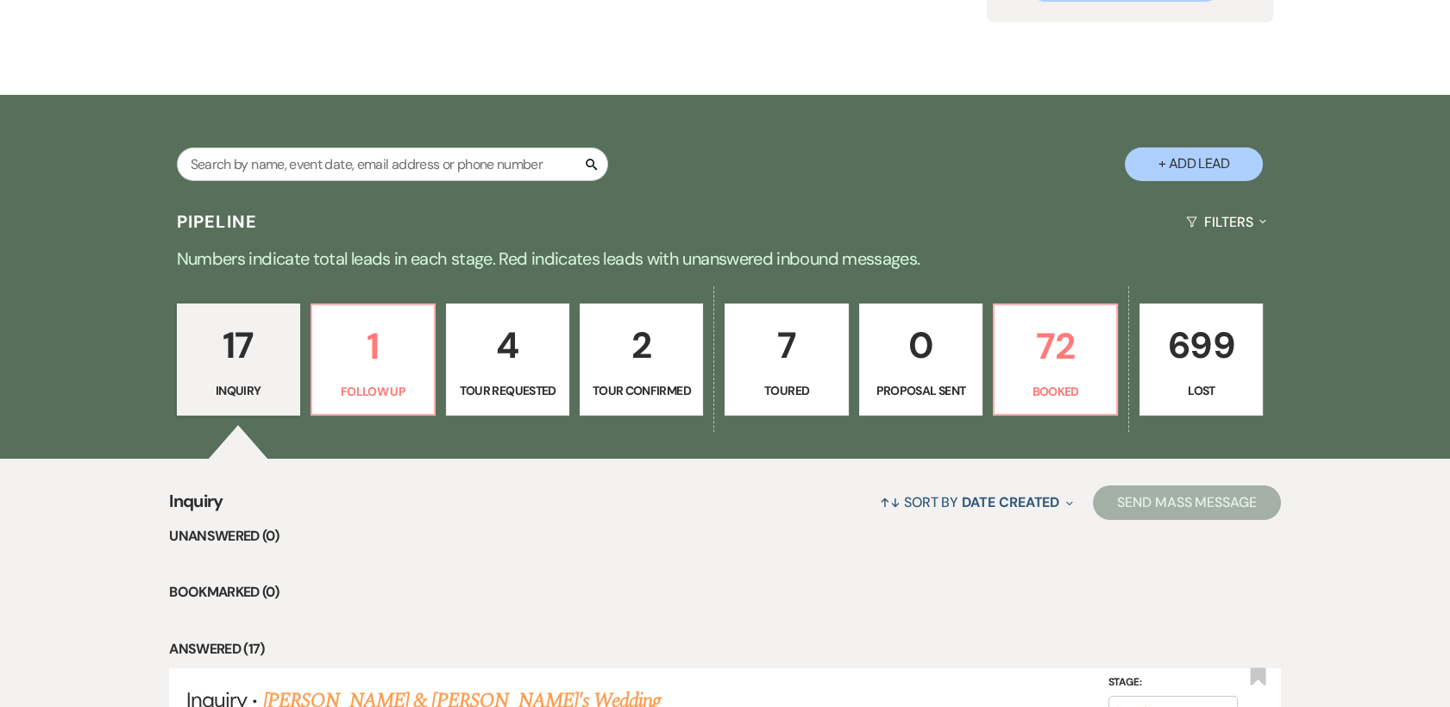
click at [787, 363] on p "7" at bounding box center [786, 346] width 101 height 58
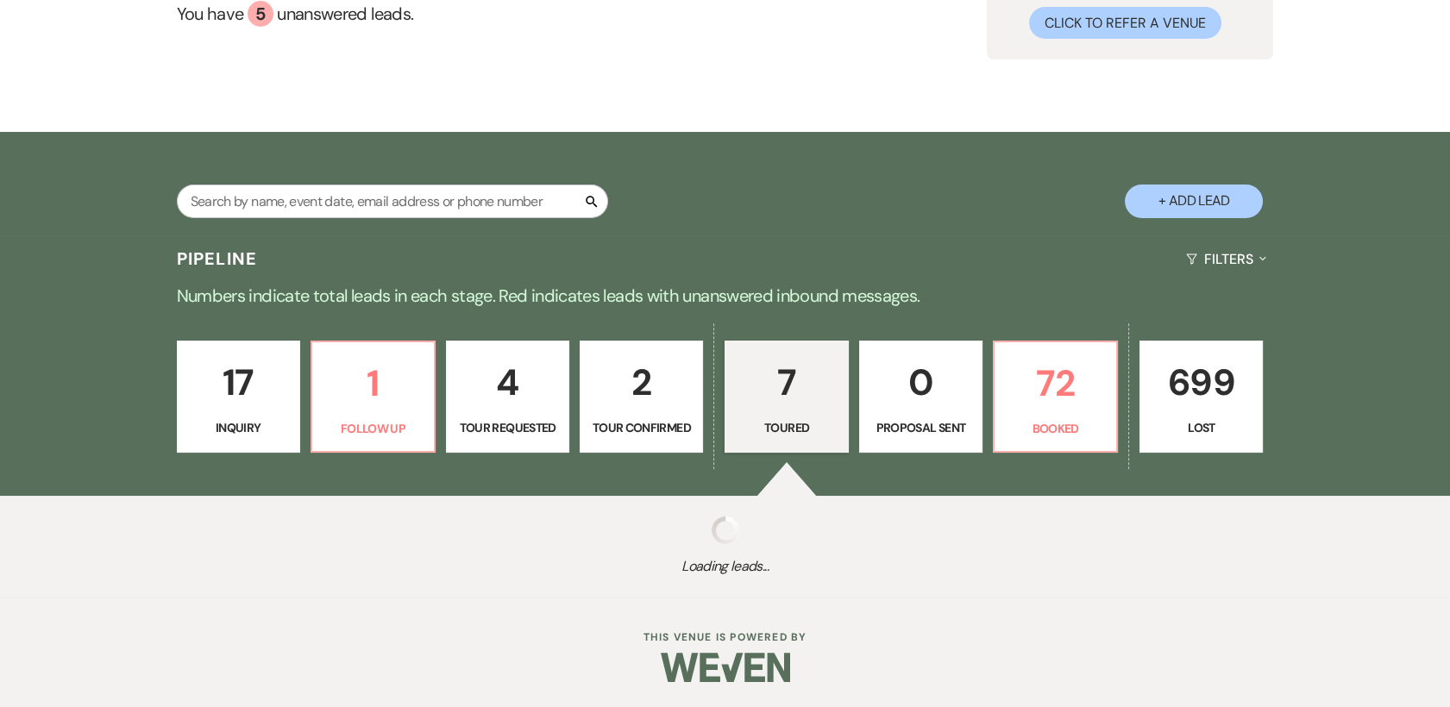
select select "5"
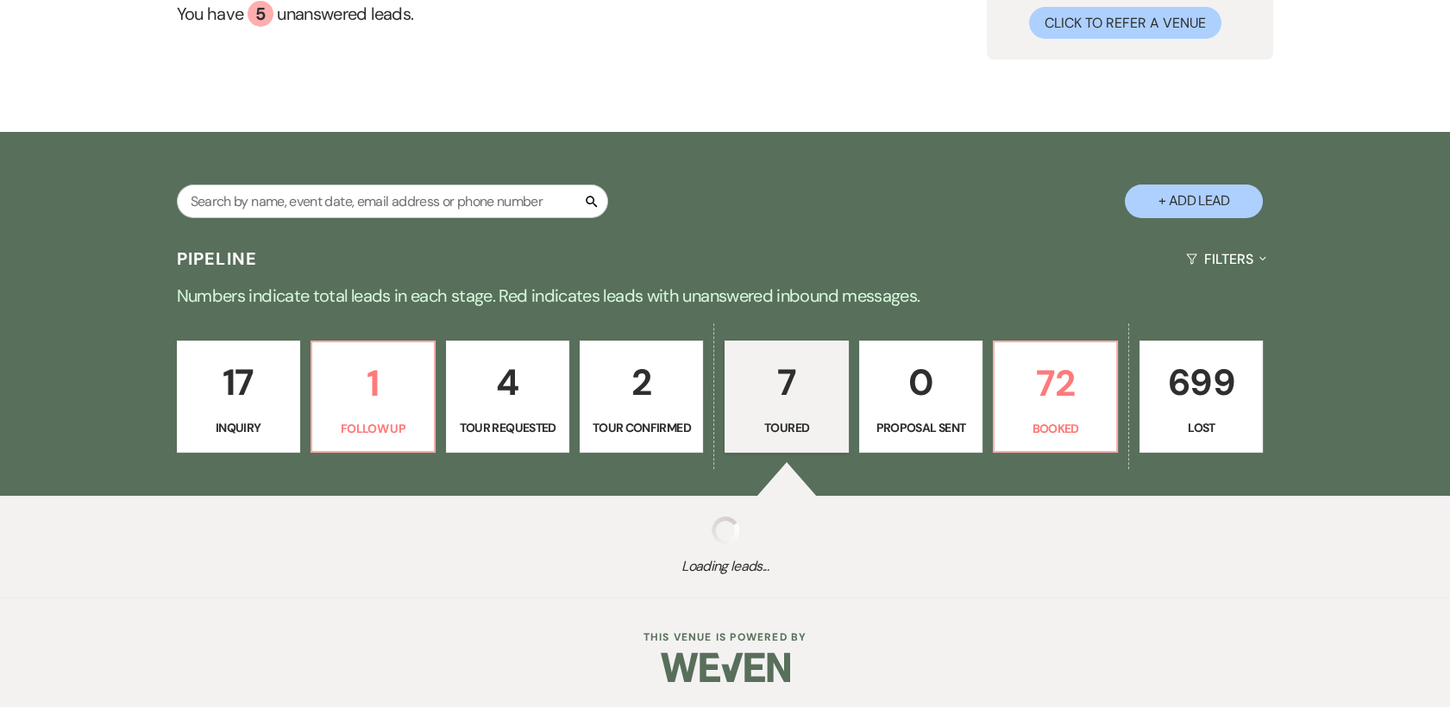
select select "5"
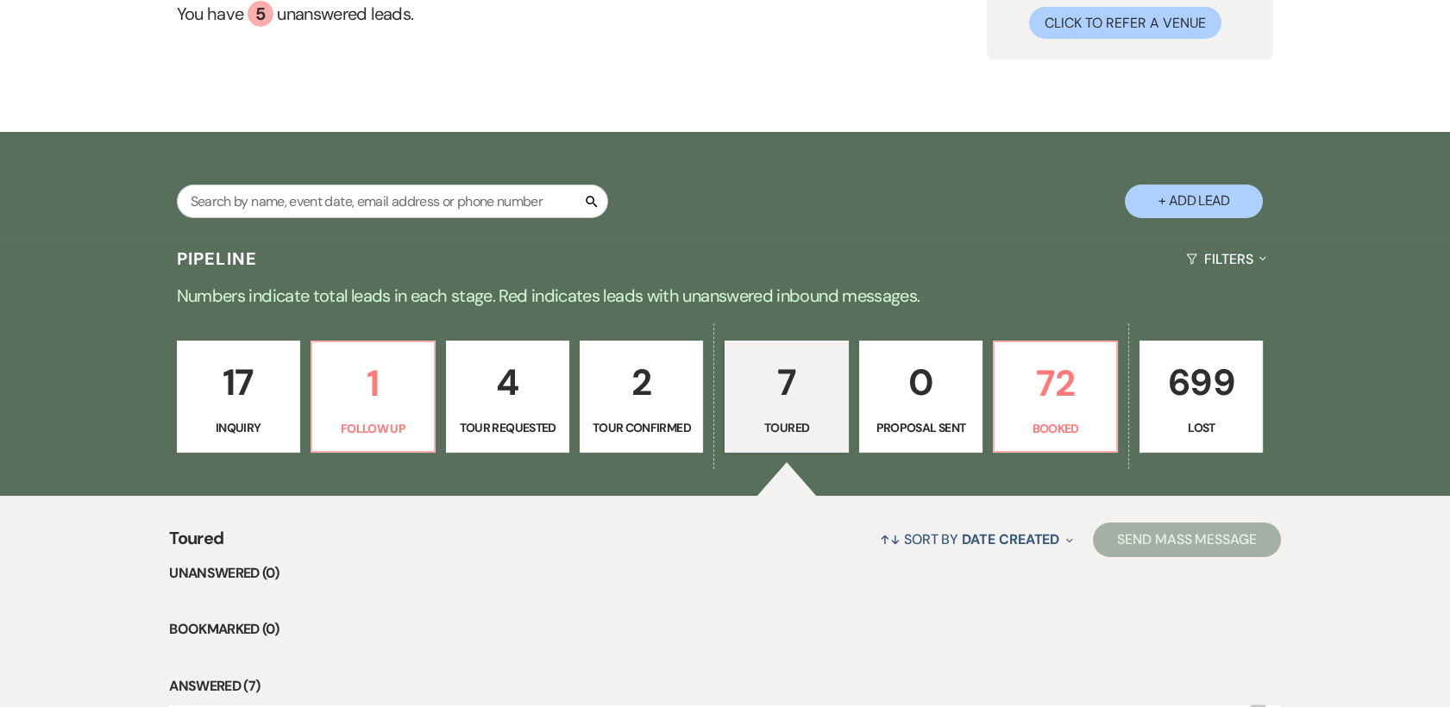
scroll to position [228, 0]
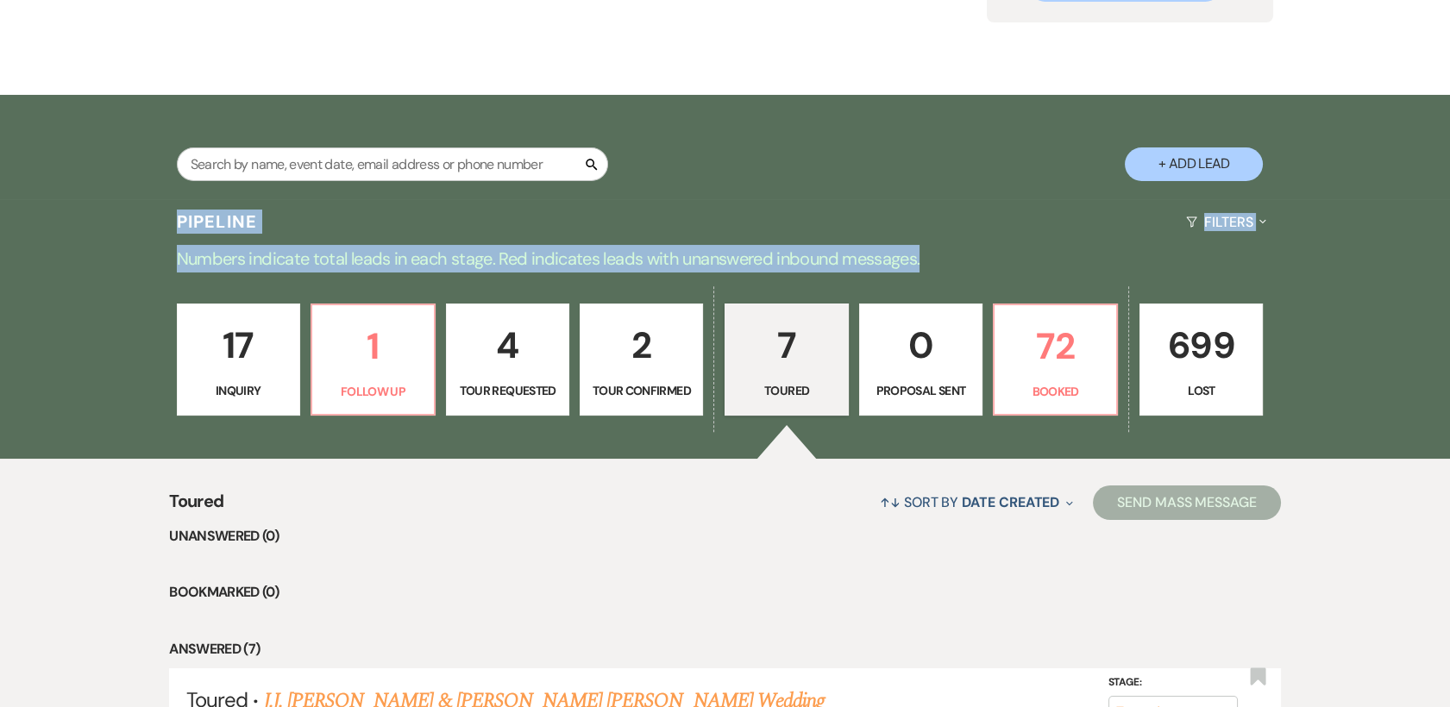
drag, startPoint x: 1444, startPoint y: 186, endPoint x: 1437, endPoint y: 260, distance: 74.6
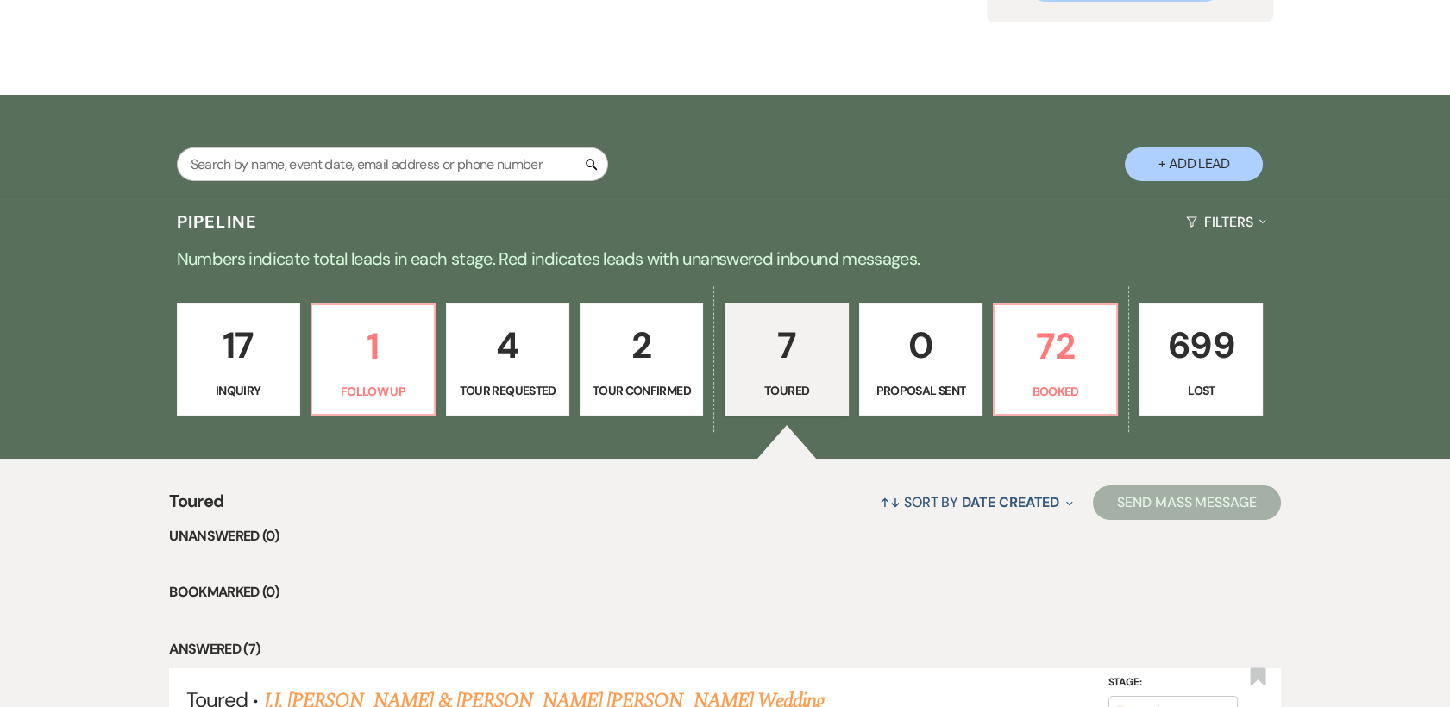
drag, startPoint x: 1437, startPoint y: 260, endPoint x: 1365, endPoint y: 347, distance: 112.8
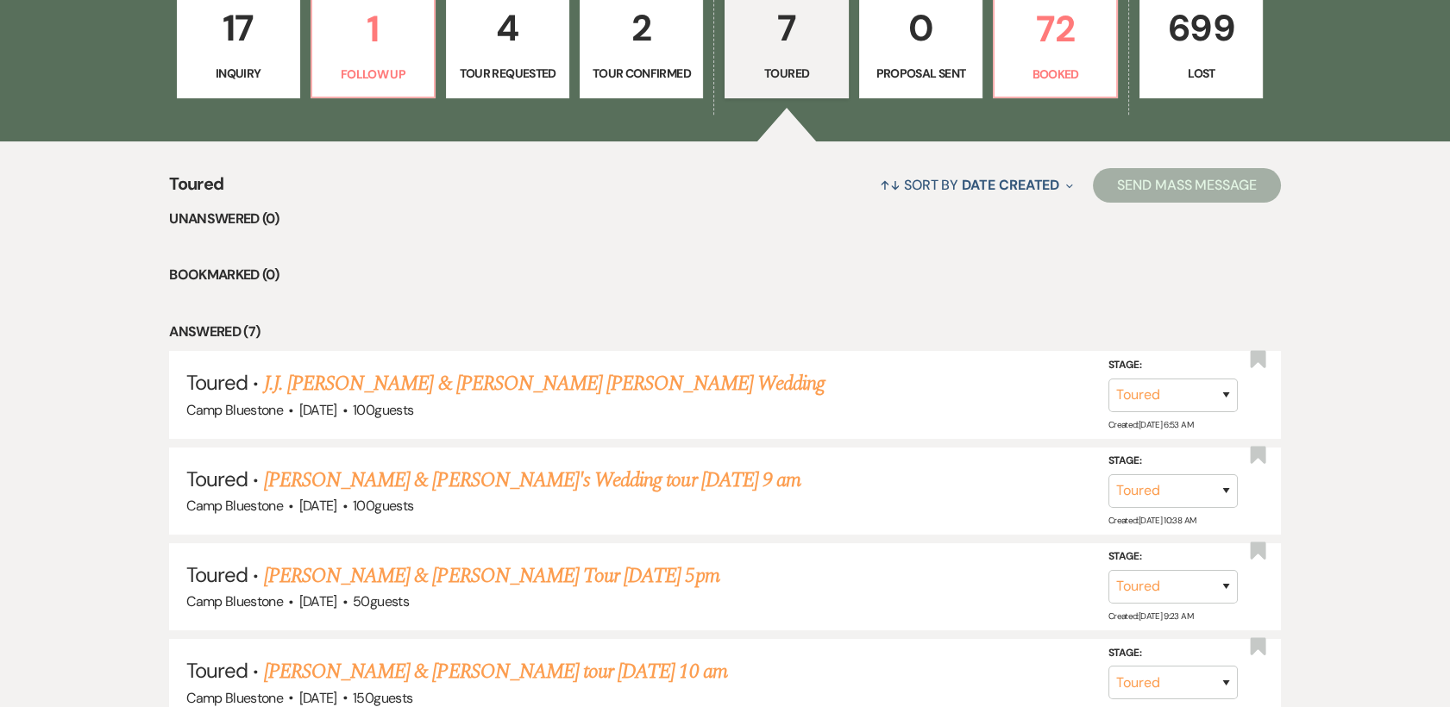
scroll to position [549, 0]
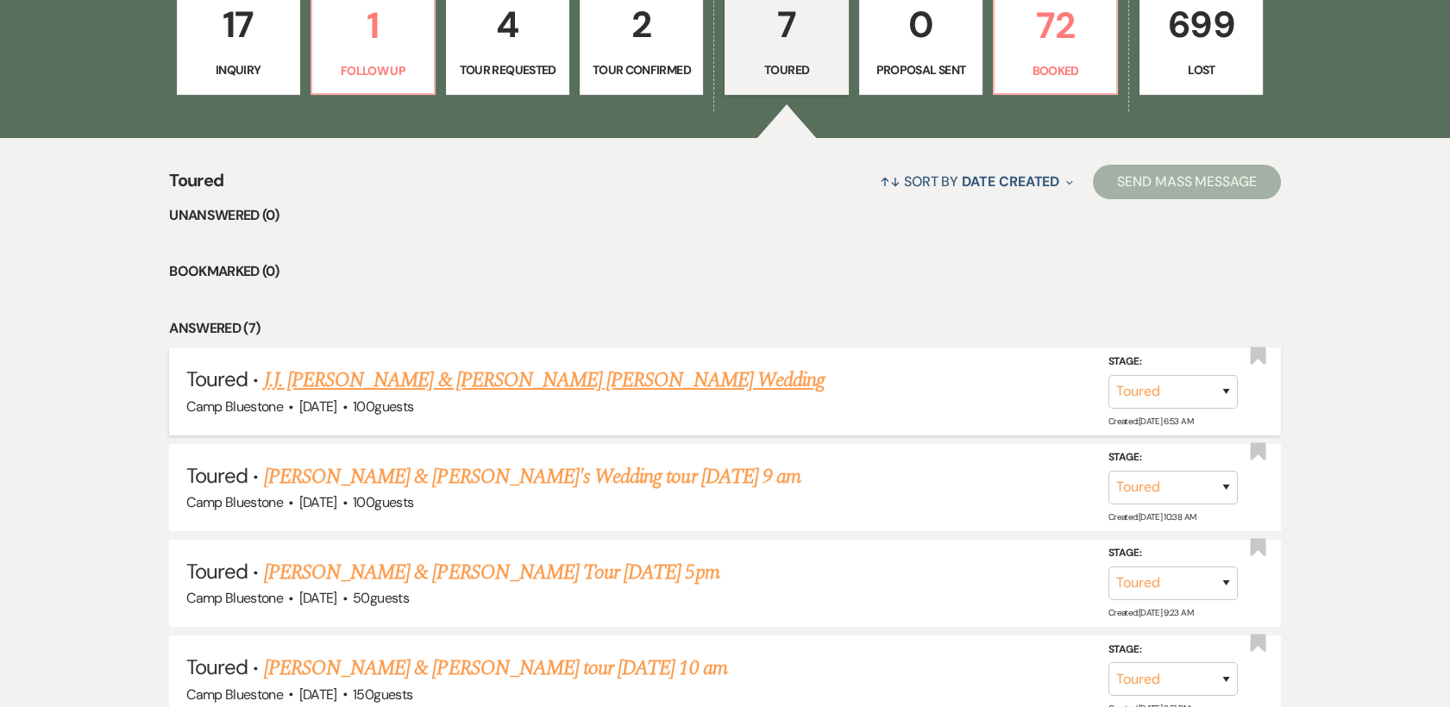
click at [513, 381] on link "J.J. [PERSON_NAME] & [PERSON_NAME] [PERSON_NAME] Wedding" at bounding box center [544, 380] width 561 height 31
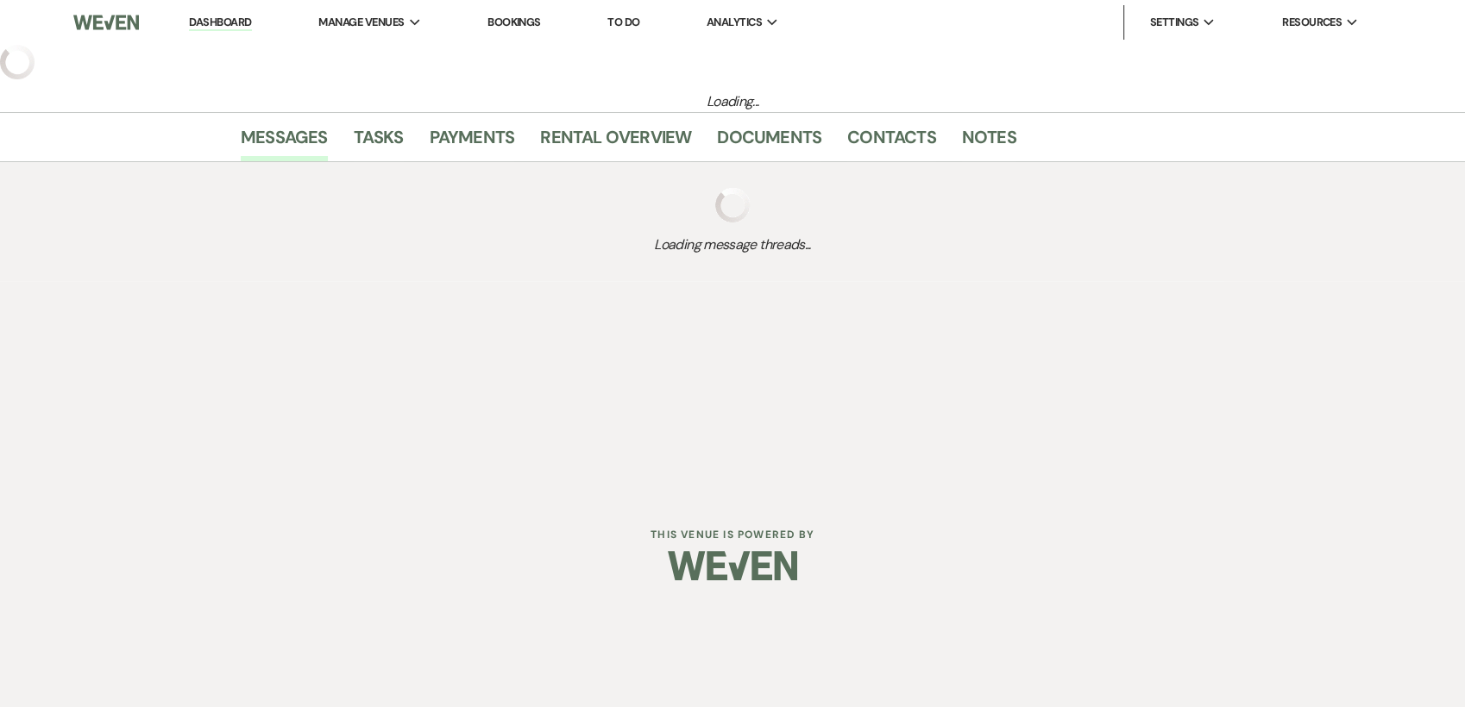
select select "5"
select select "1"
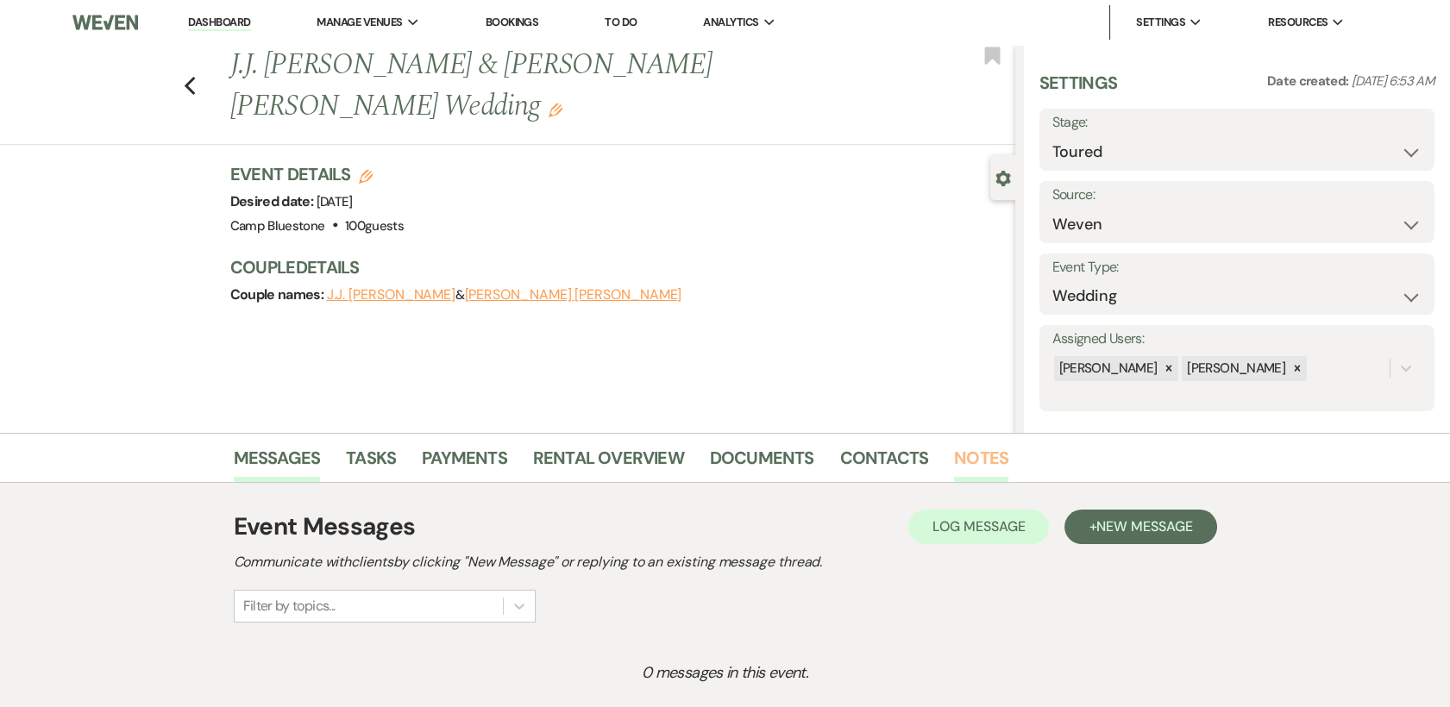
click at [980, 451] on link "Notes" at bounding box center [981, 463] width 54 height 38
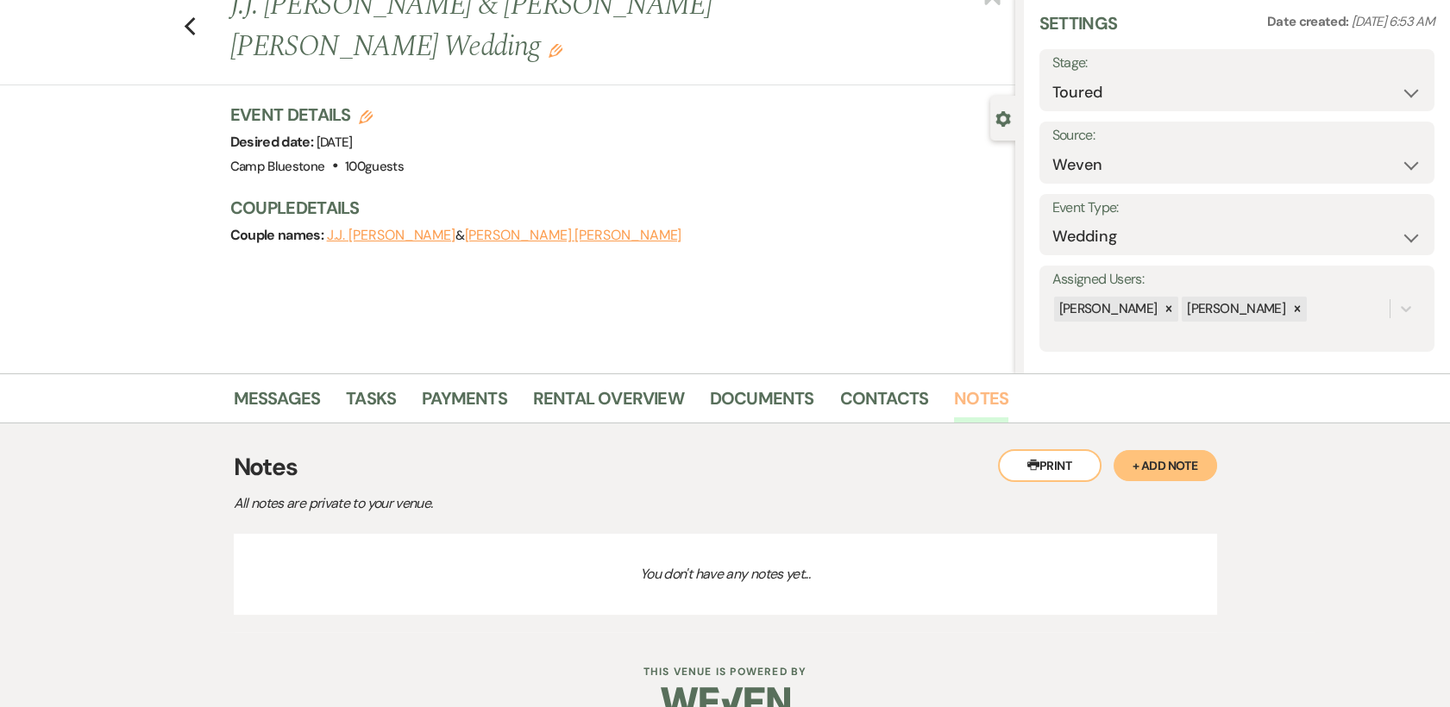
scroll to position [94, 0]
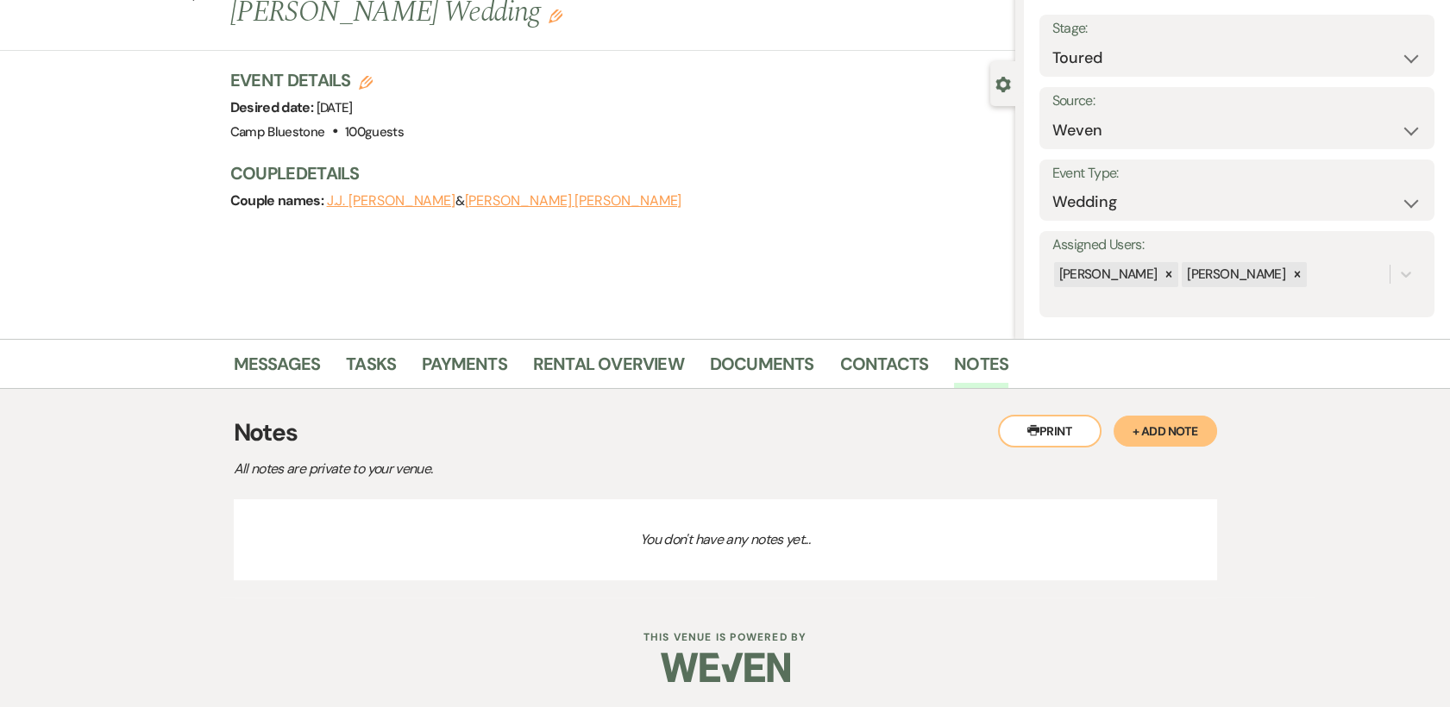
click at [1163, 434] on button "+ Add Note" at bounding box center [1166, 431] width 104 height 31
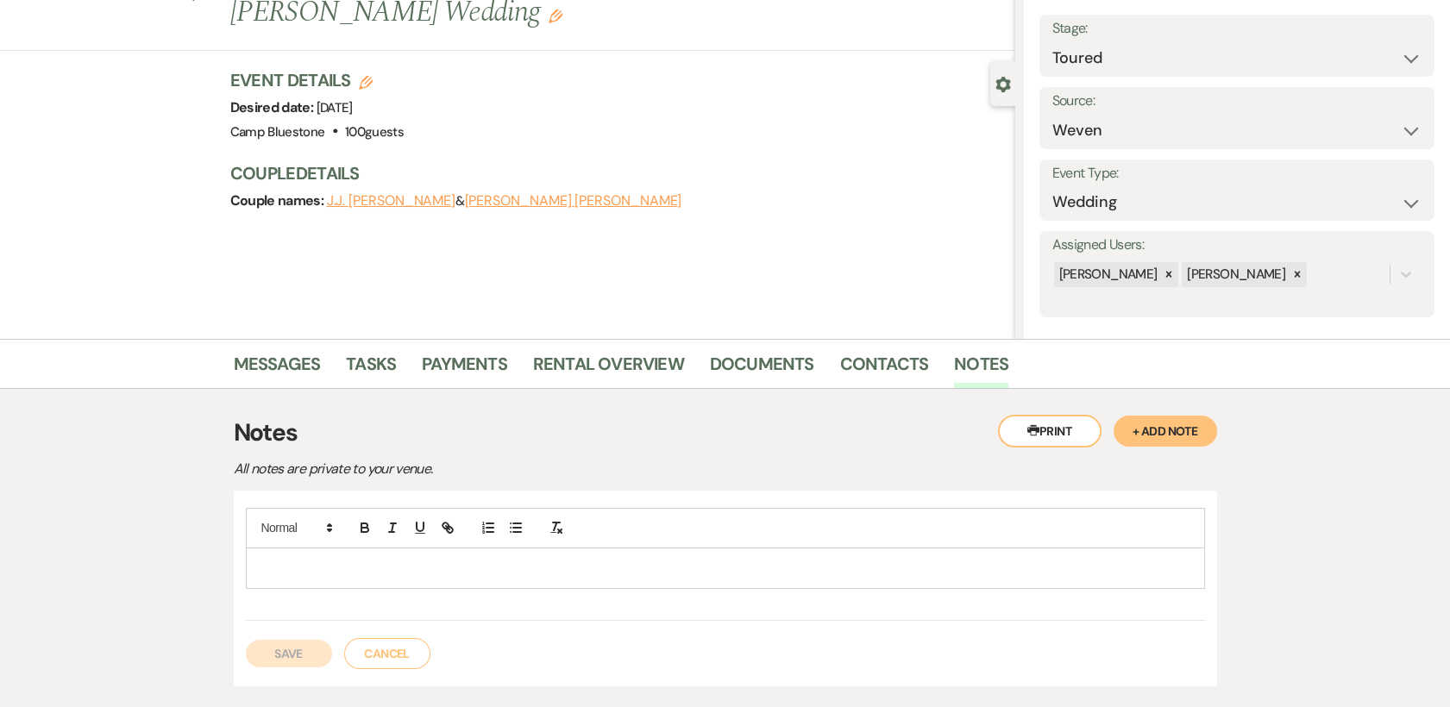
click at [283, 569] on p at bounding box center [726, 568] width 932 height 19
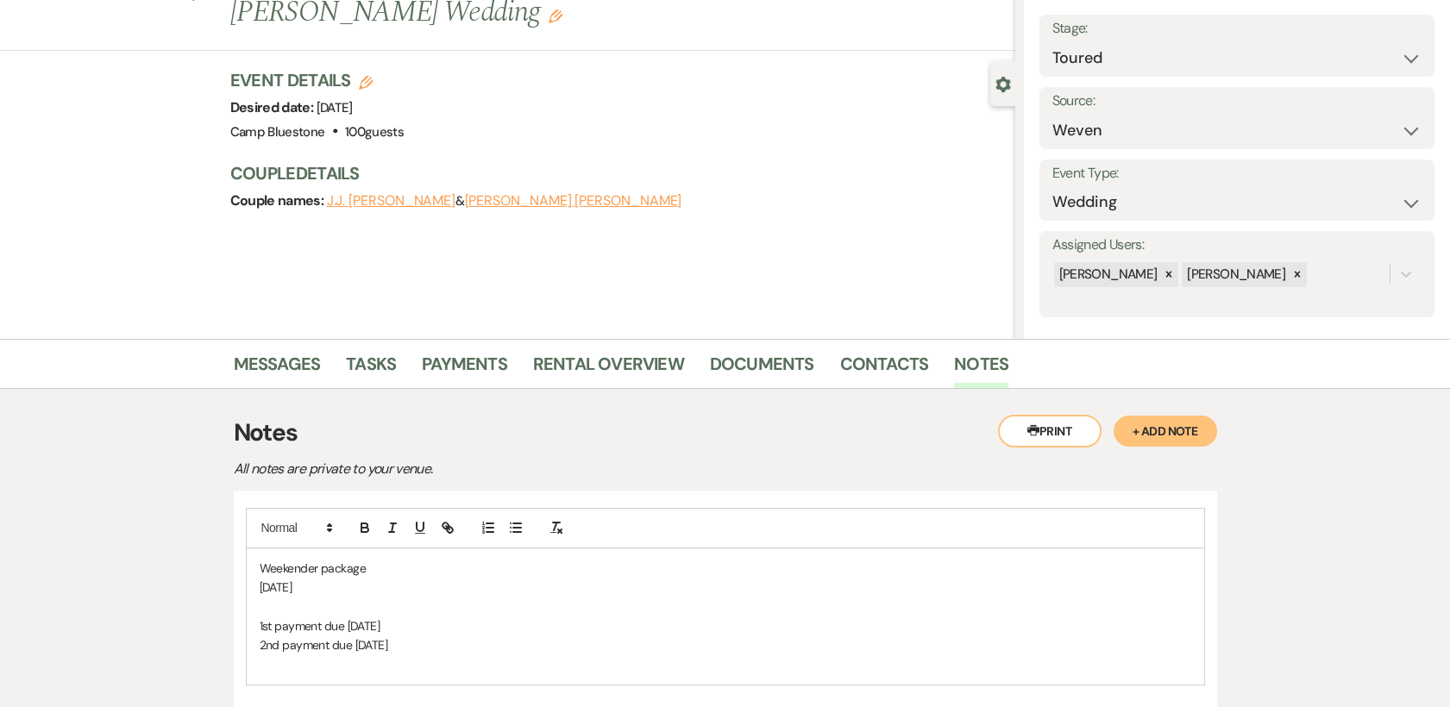
click at [413, 645] on p "2nd payment due [DATE]" at bounding box center [726, 645] width 932 height 19
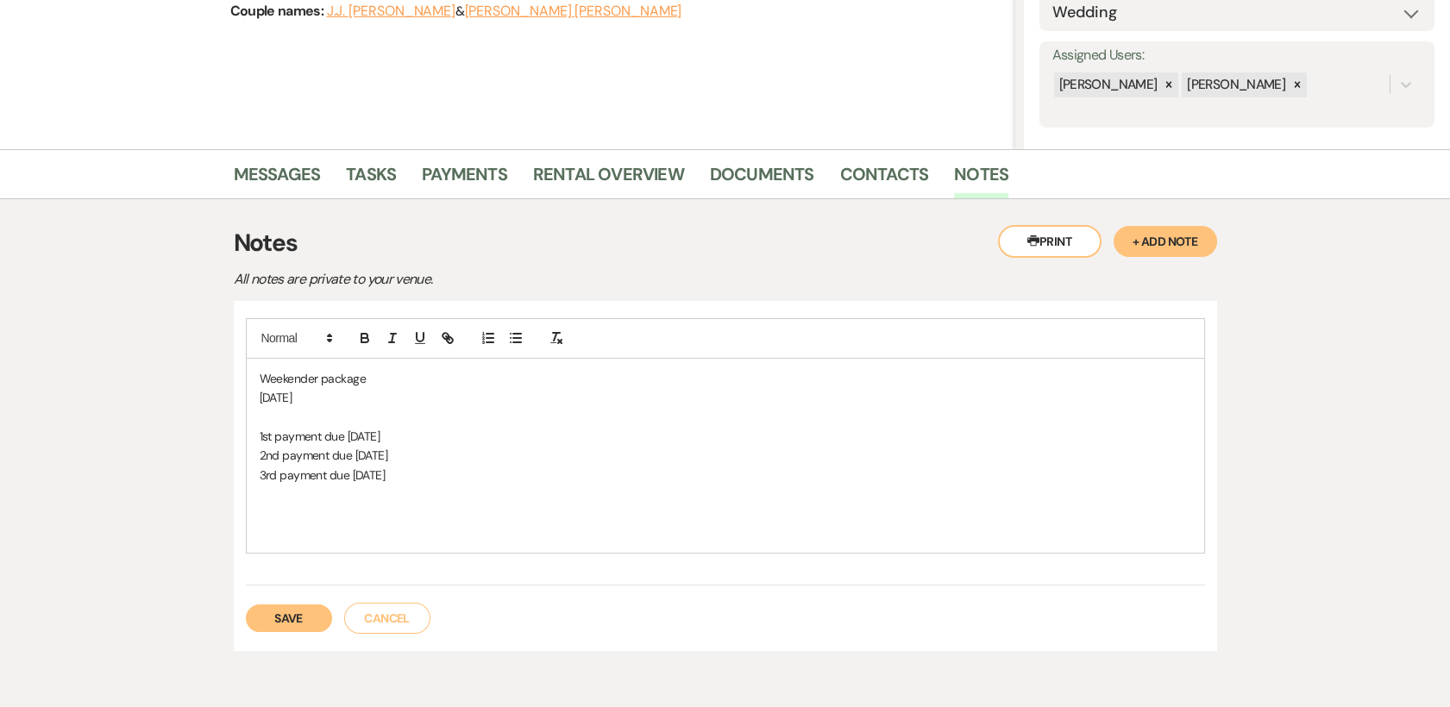
scroll to position [339, 0]
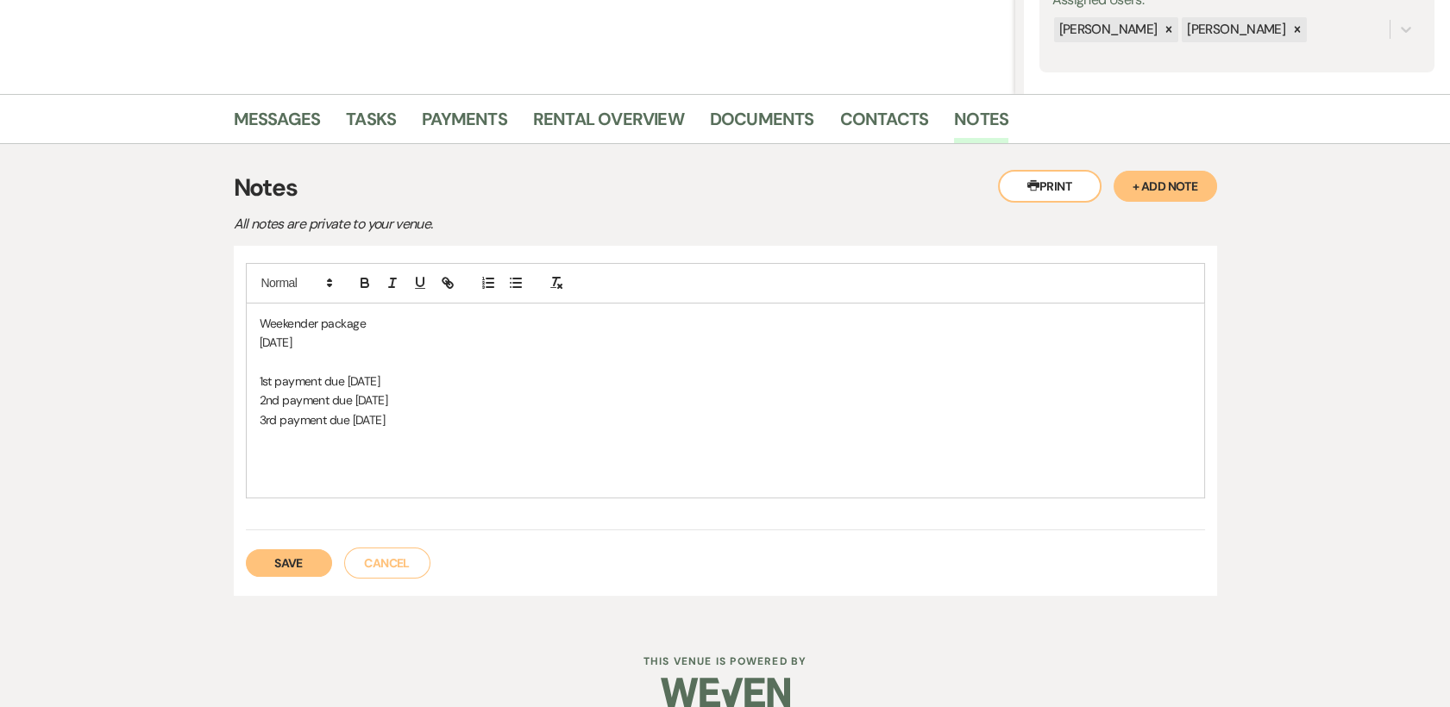
click at [292, 558] on button "Save" at bounding box center [289, 564] width 86 height 28
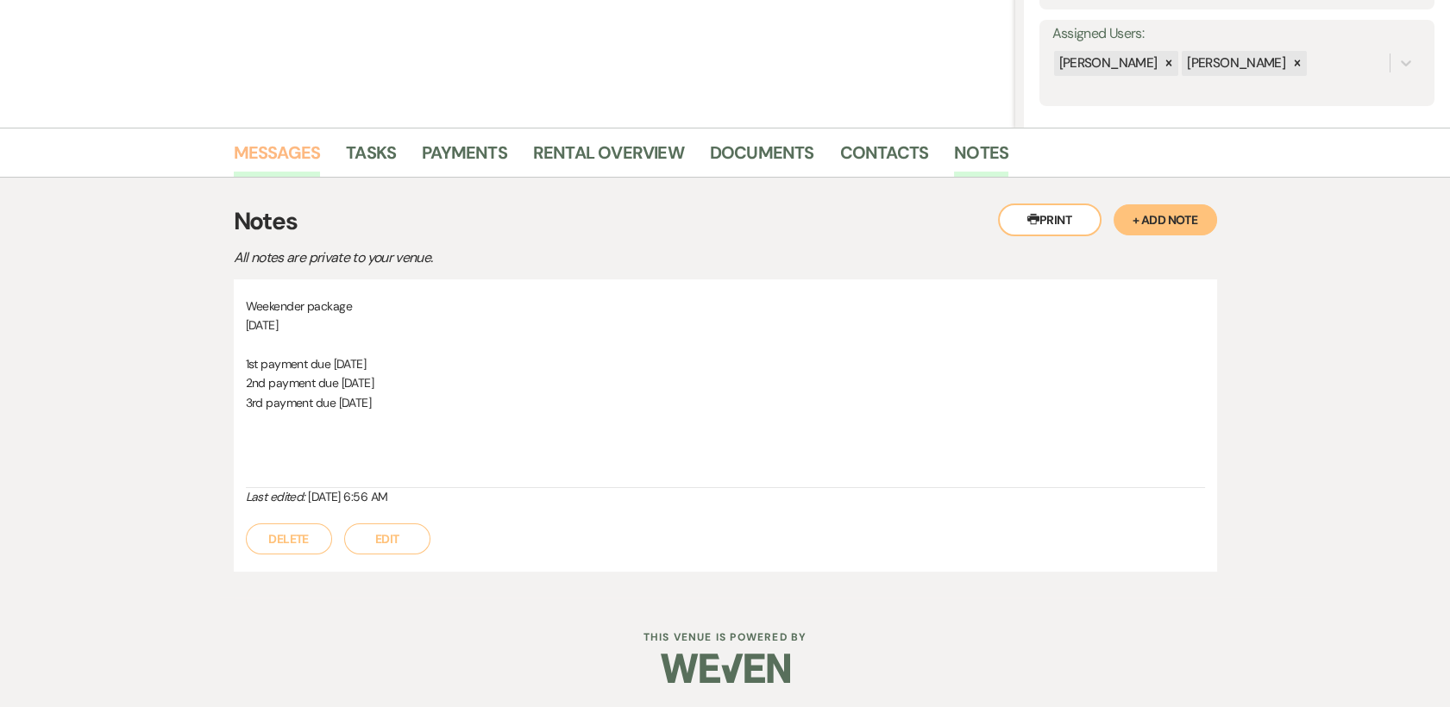
click at [295, 150] on link "Messages" at bounding box center [277, 158] width 87 height 38
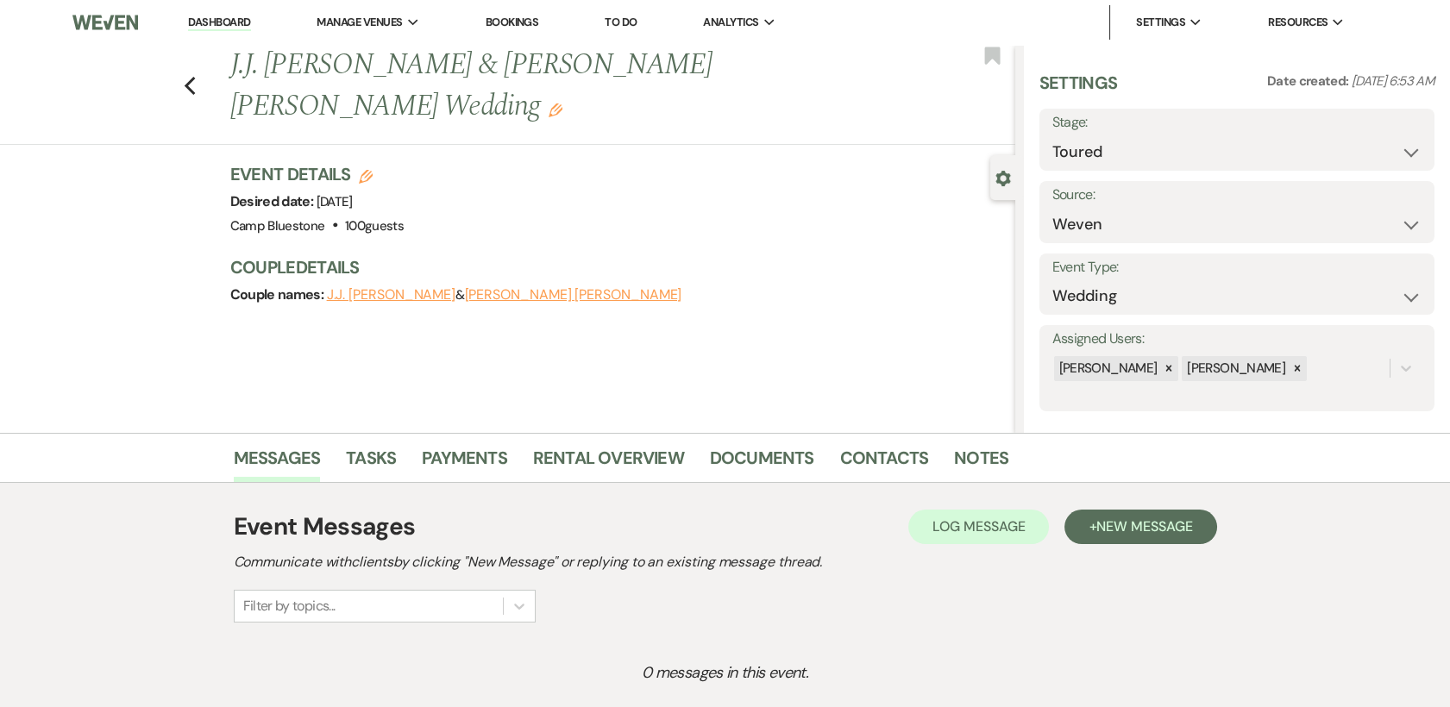
click at [200, 20] on link "Dashboard" at bounding box center [219, 23] width 62 height 16
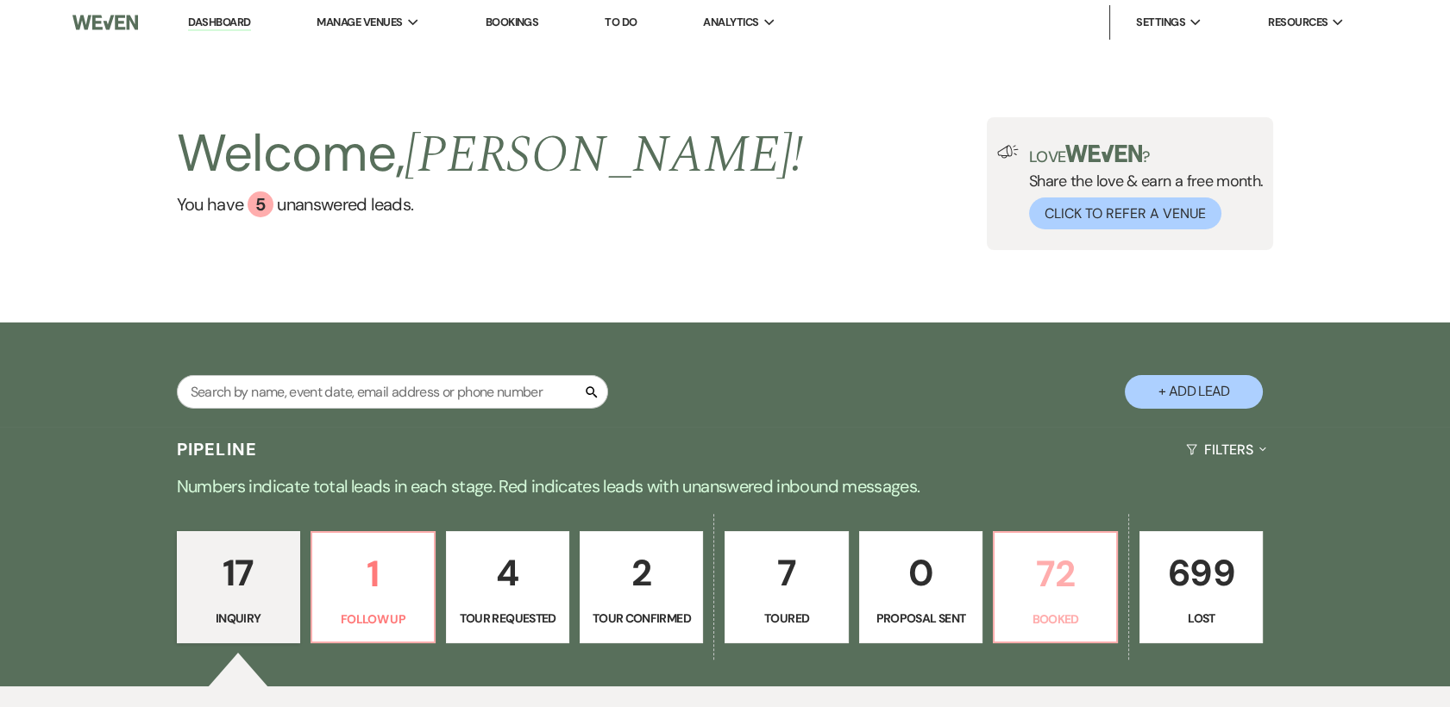
click at [1060, 582] on p "72" at bounding box center [1055, 574] width 101 height 58
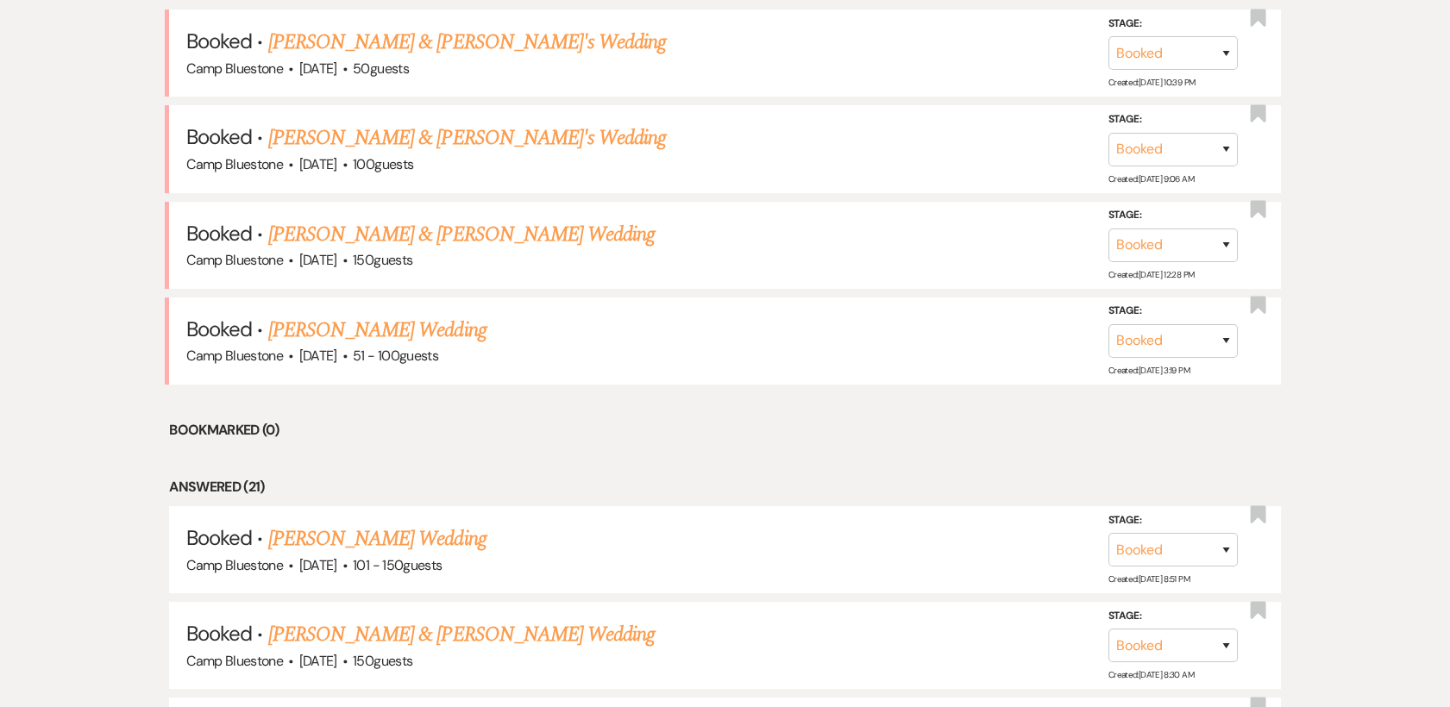
scroll to position [780, 0]
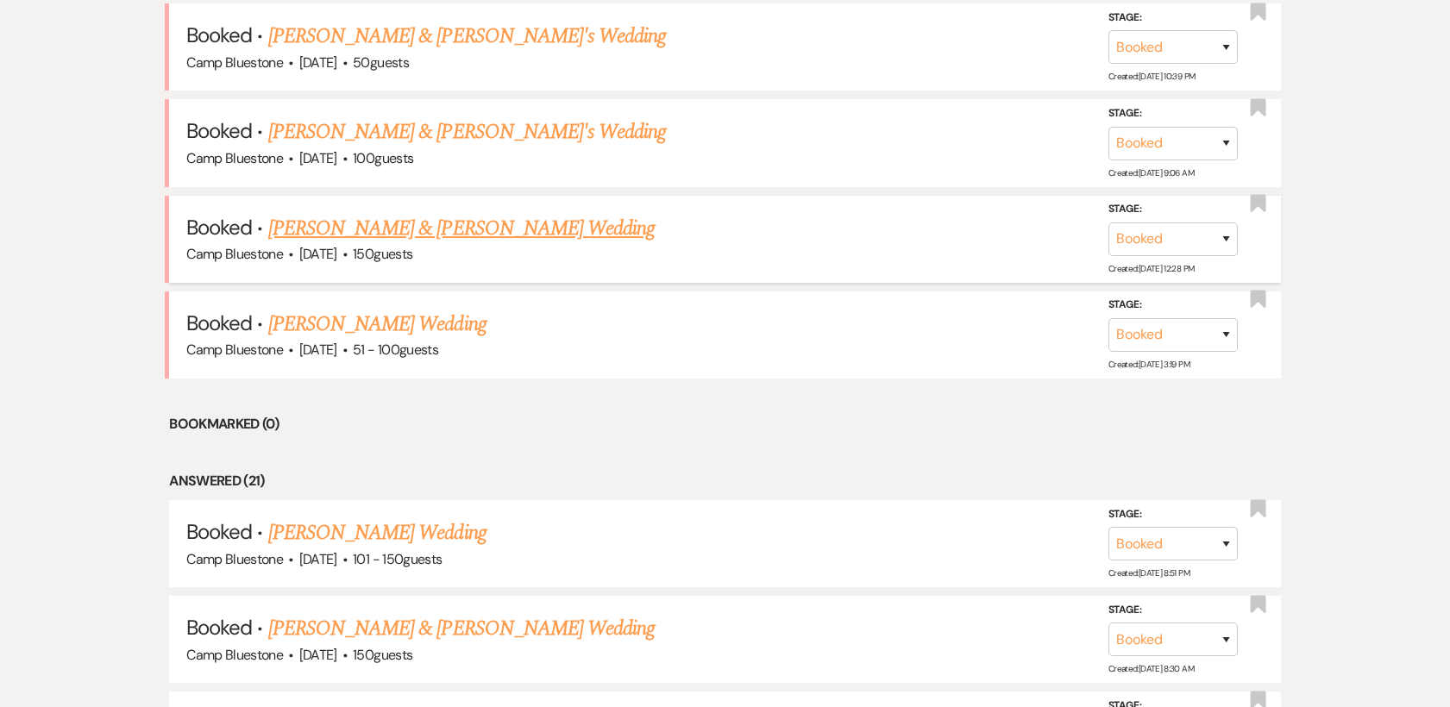
click at [449, 231] on link "[PERSON_NAME] & [PERSON_NAME] Wedding" at bounding box center [461, 228] width 387 height 31
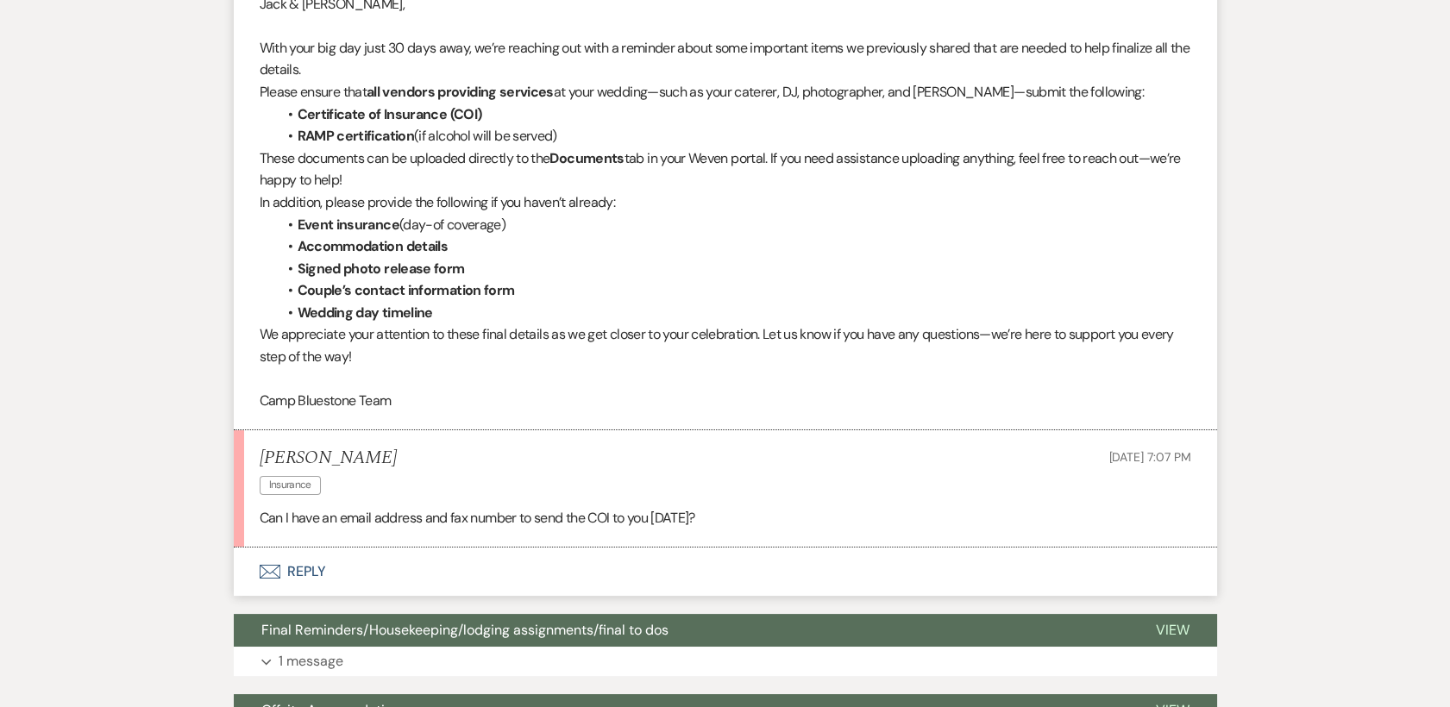
scroll to position [663, 0]
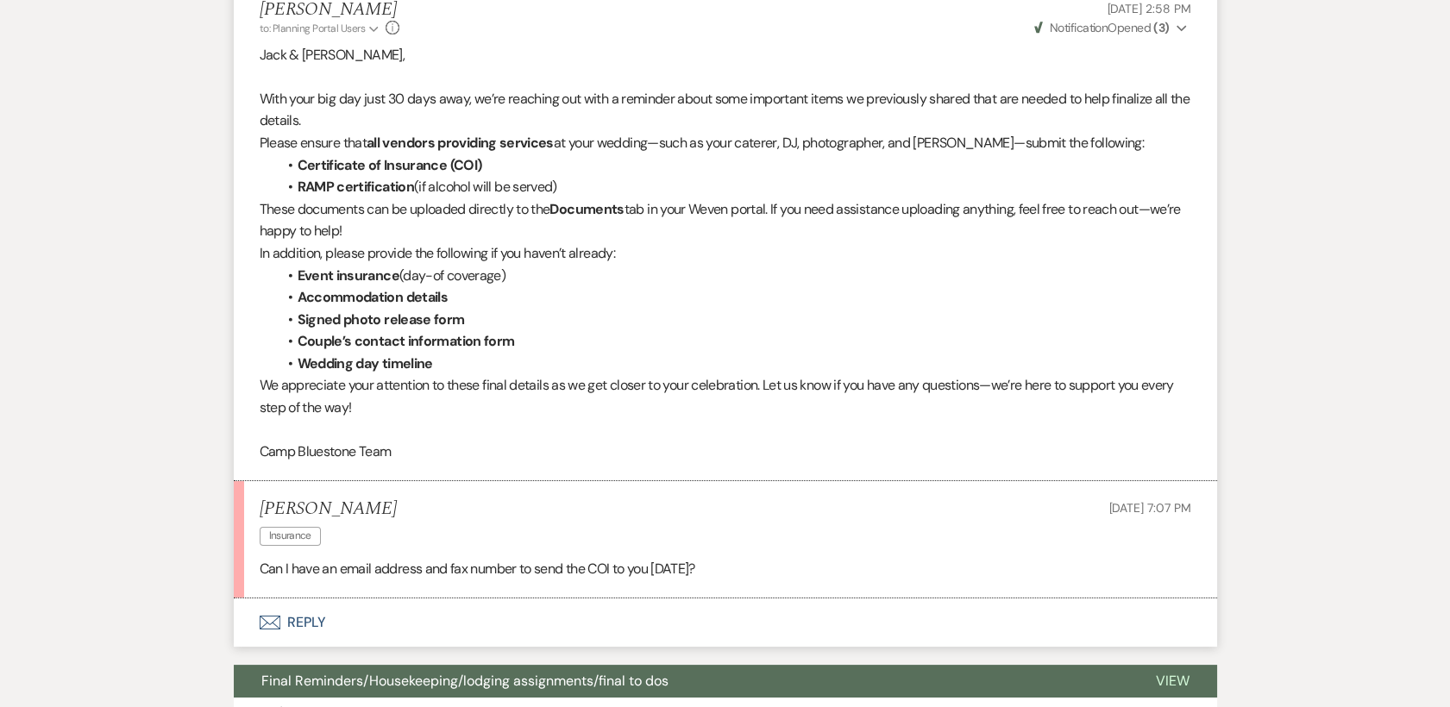
click at [307, 621] on button "Envelope Reply" at bounding box center [726, 623] width 984 height 48
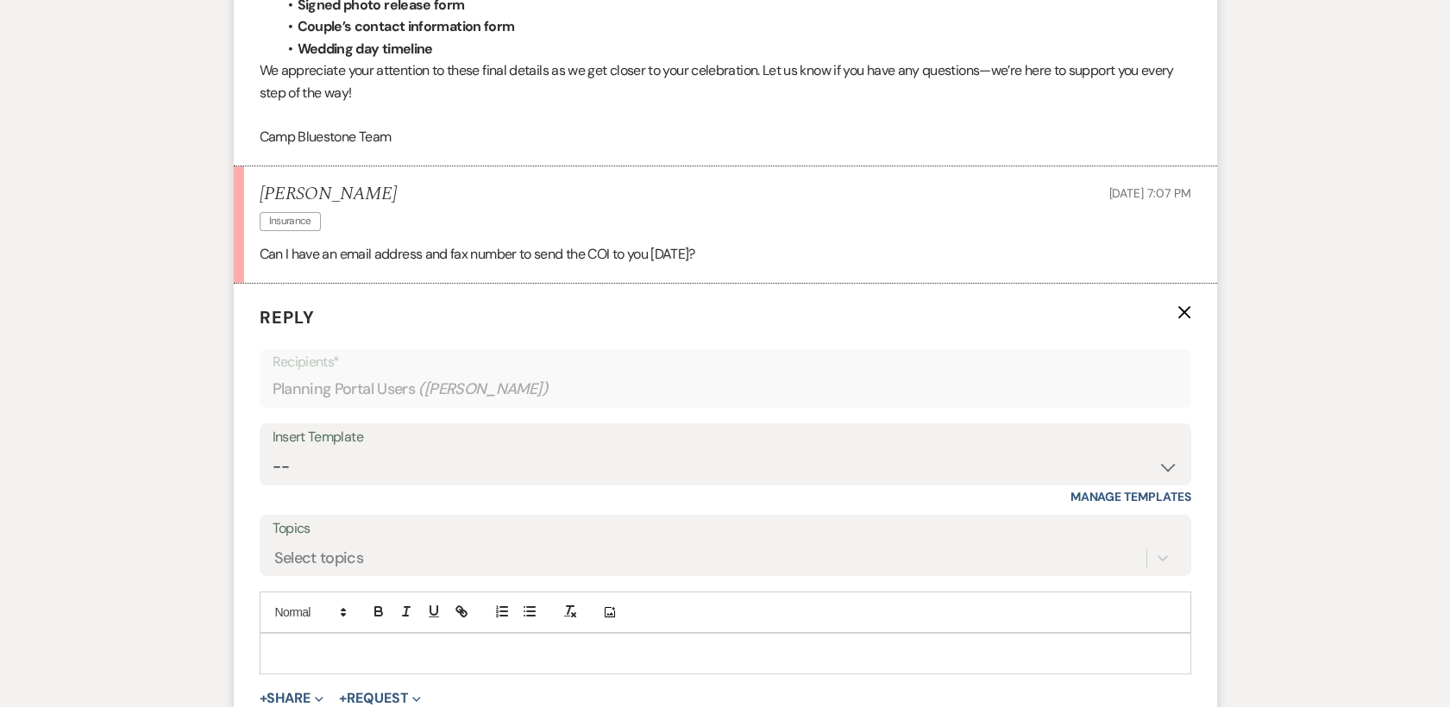
scroll to position [1116, 0]
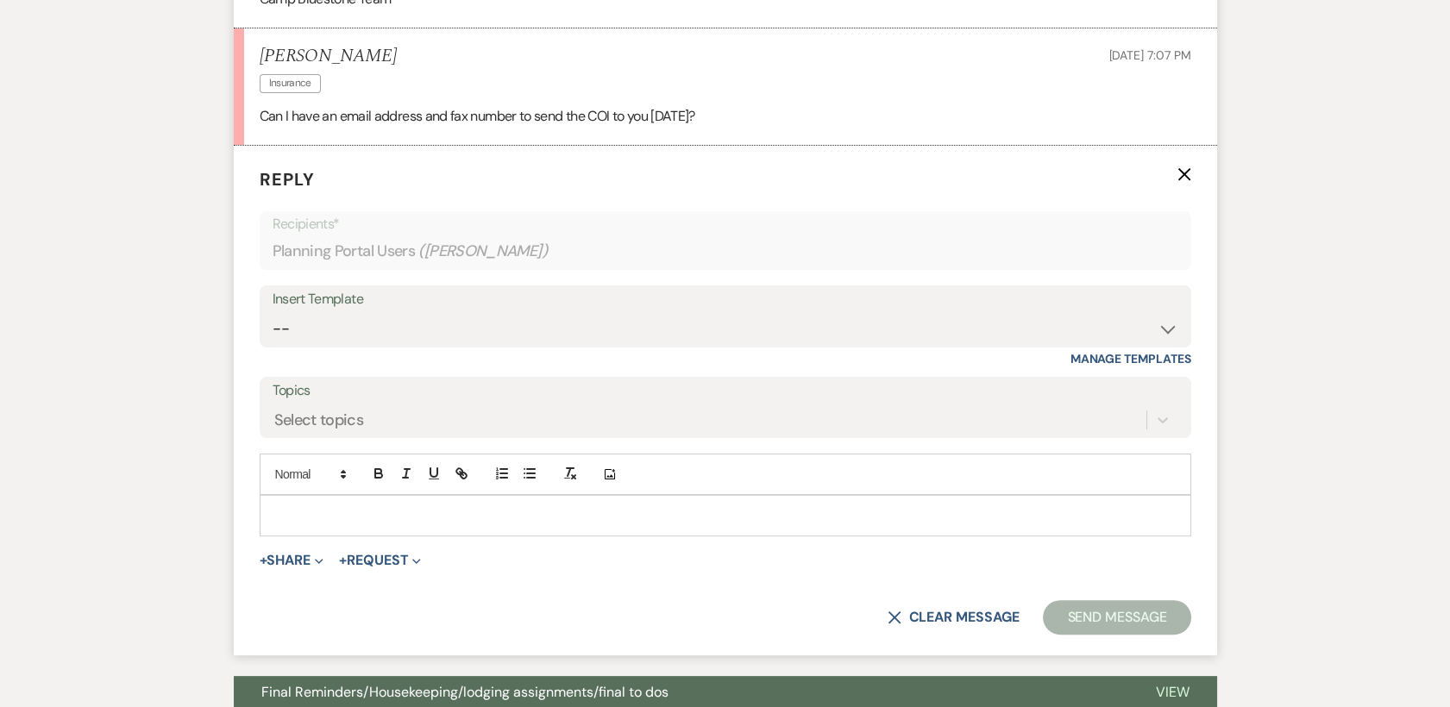
click at [293, 517] on p at bounding box center [726, 515] width 904 height 19
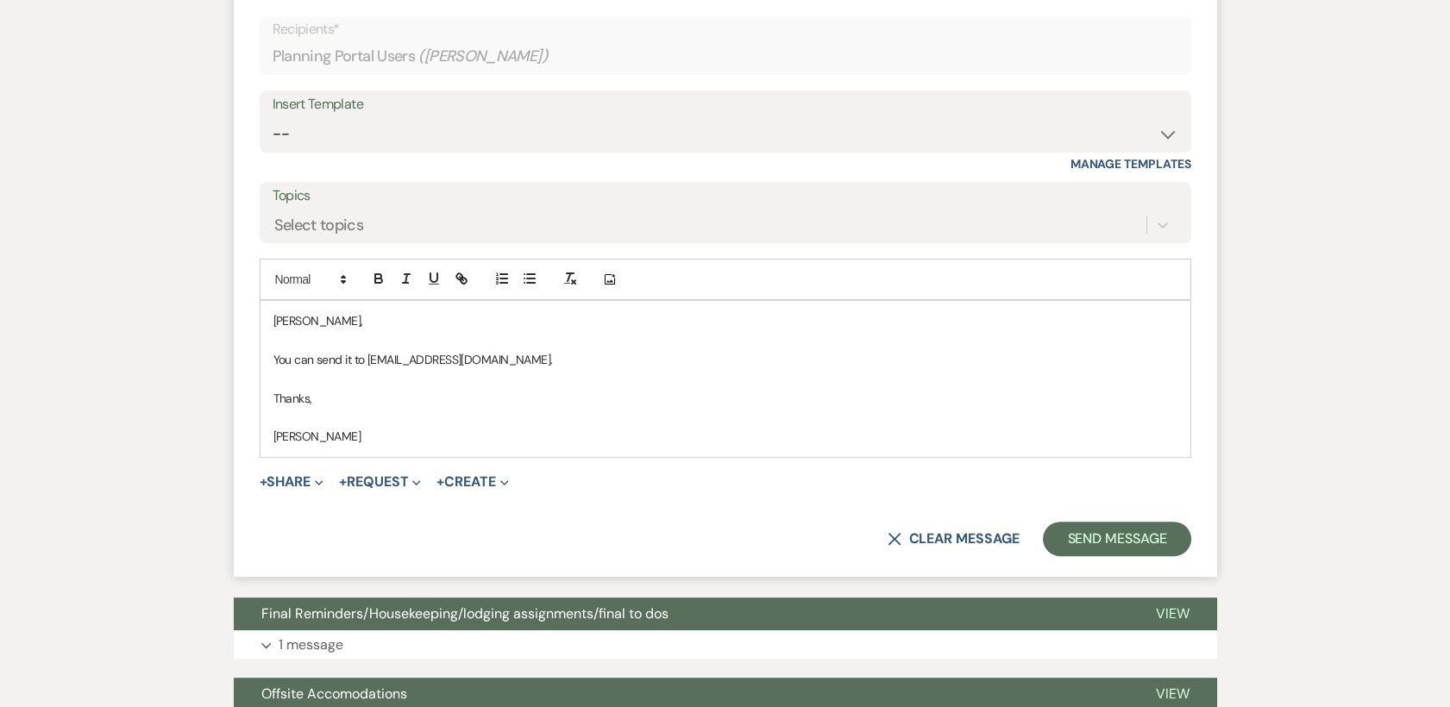
scroll to position [1343, 0]
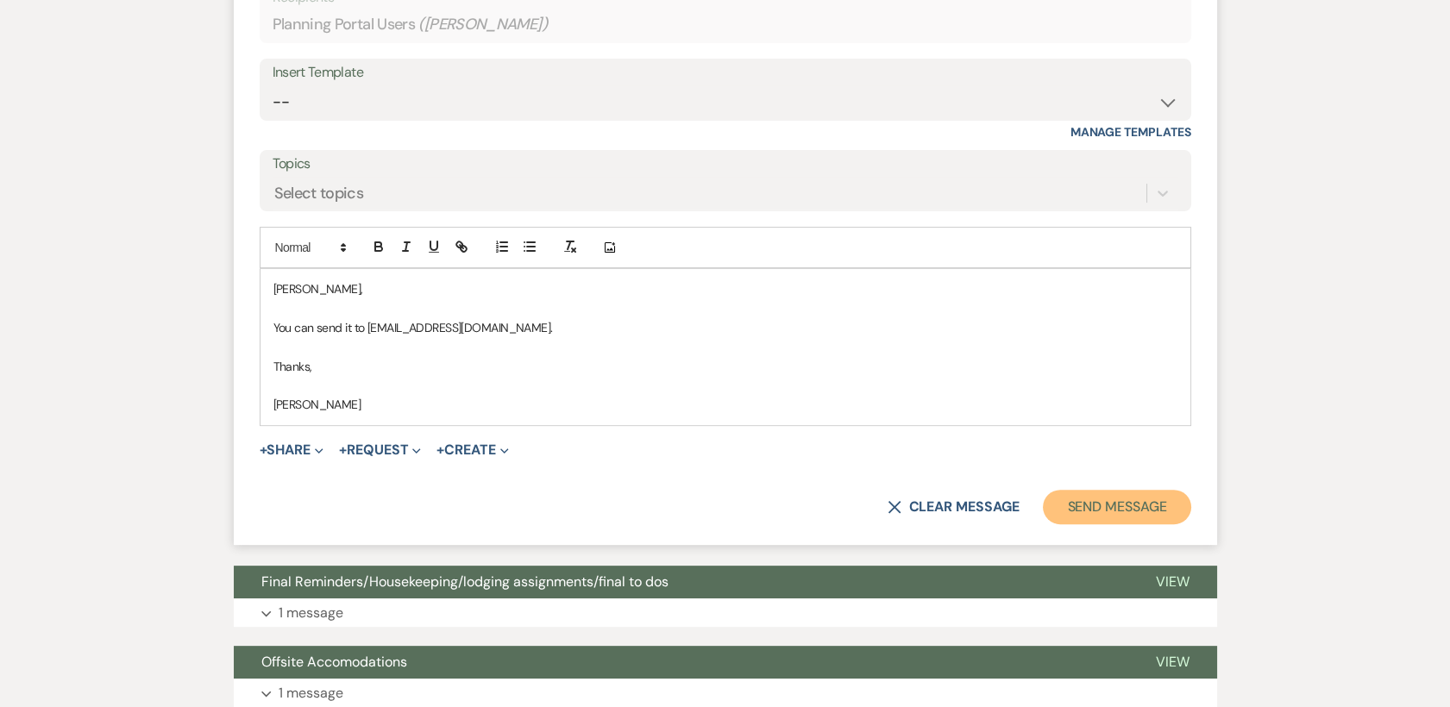
click at [1097, 502] on button "Send Message" at bounding box center [1117, 507] width 148 height 35
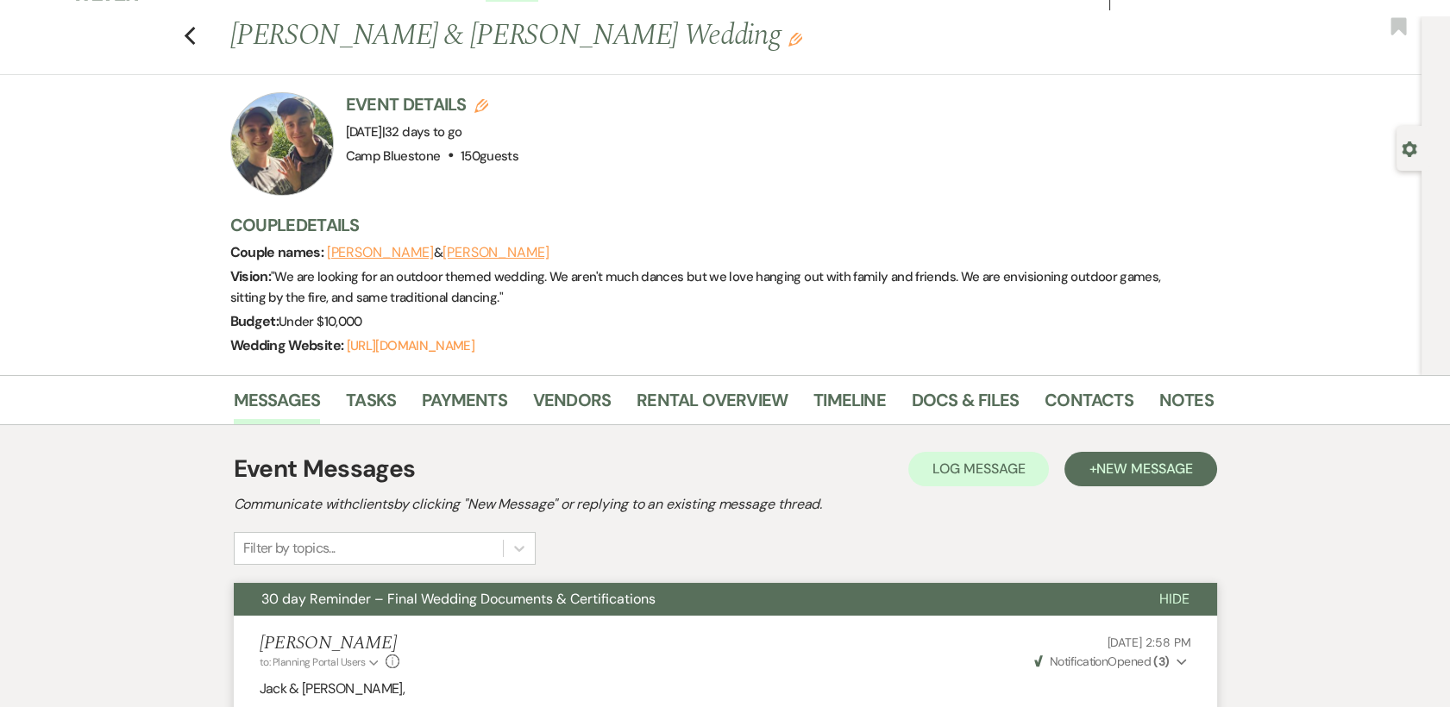
scroll to position [0, 0]
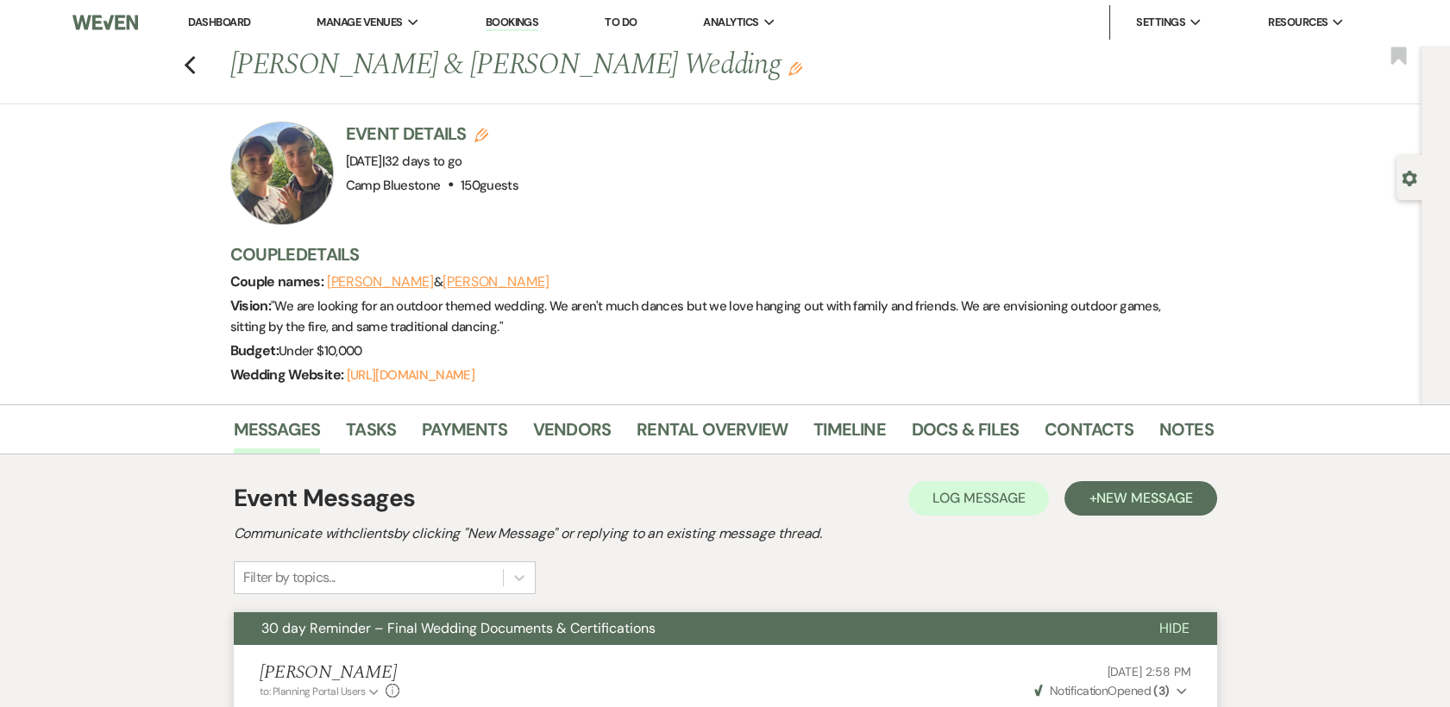
click at [210, 22] on link "Dashboard" at bounding box center [219, 22] width 62 height 15
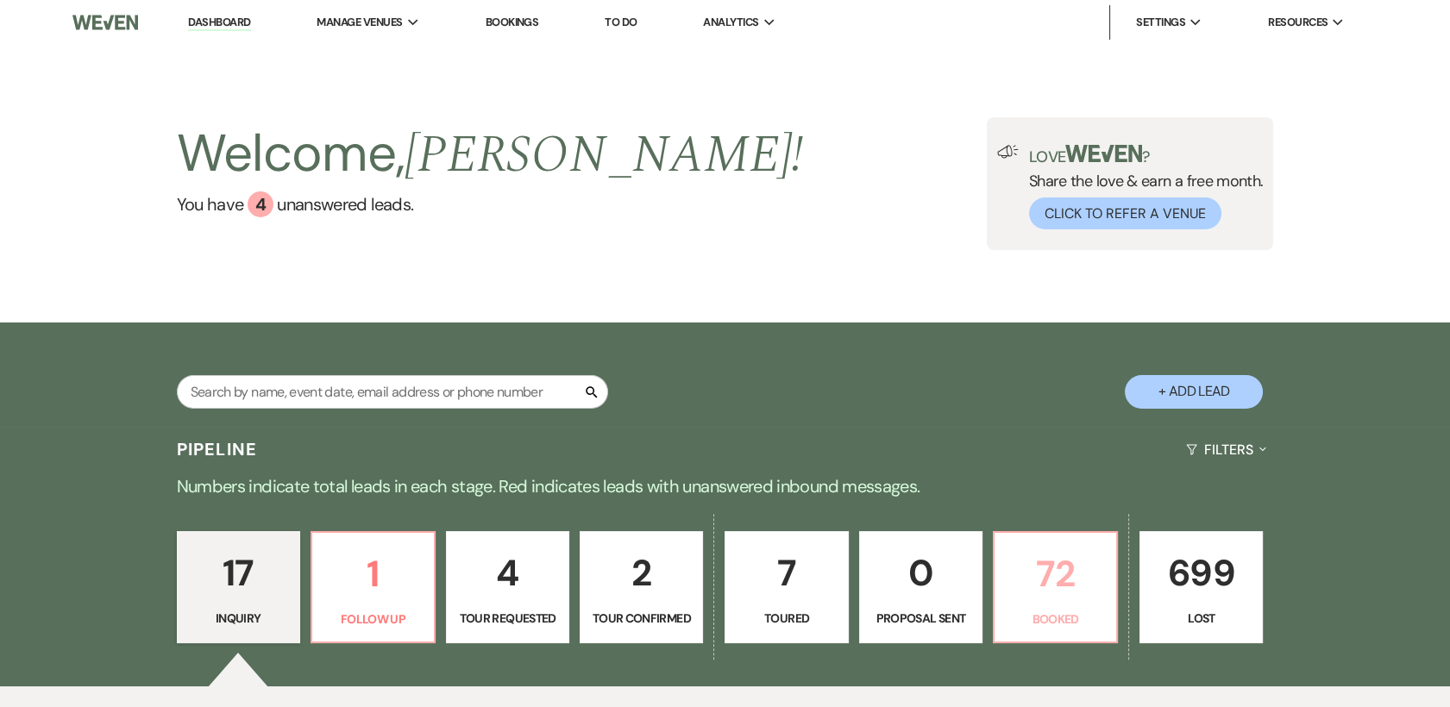
click at [1065, 587] on p "72" at bounding box center [1055, 574] width 101 height 58
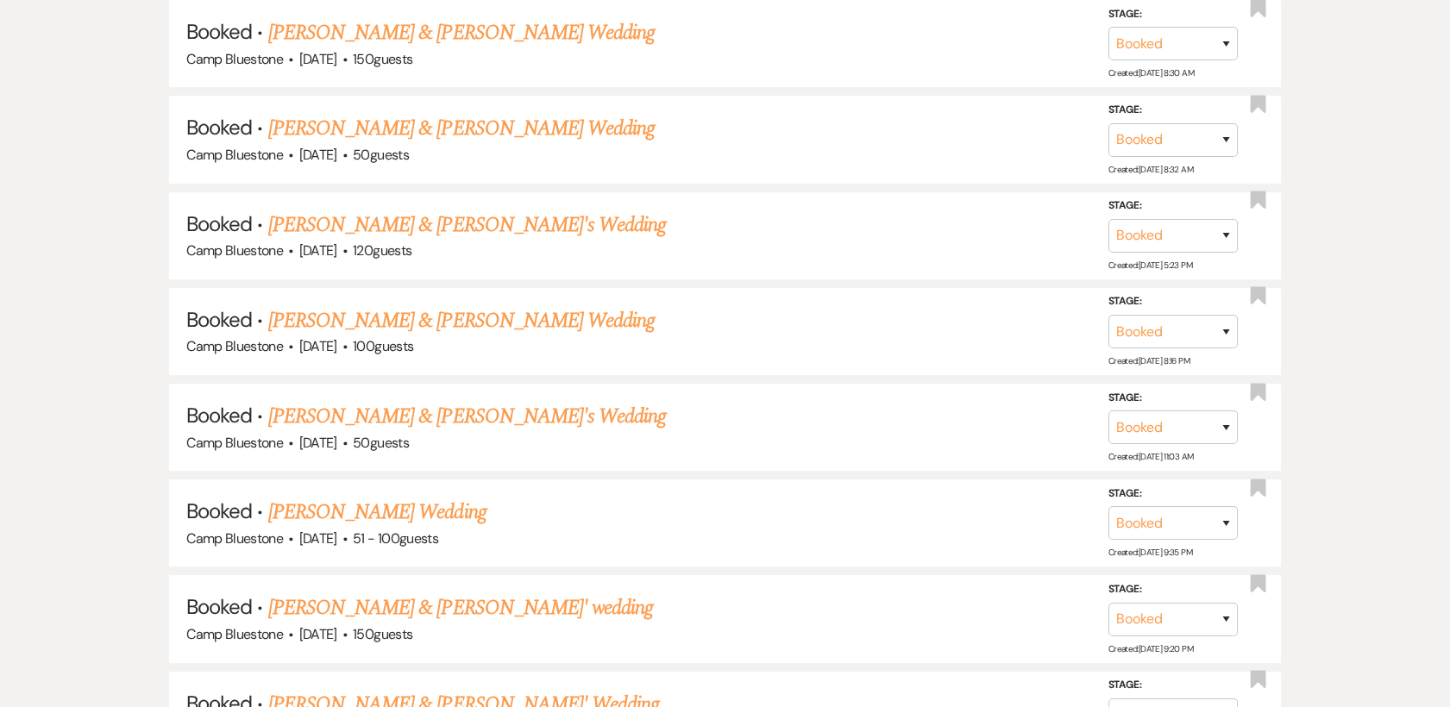
scroll to position [1388, 0]
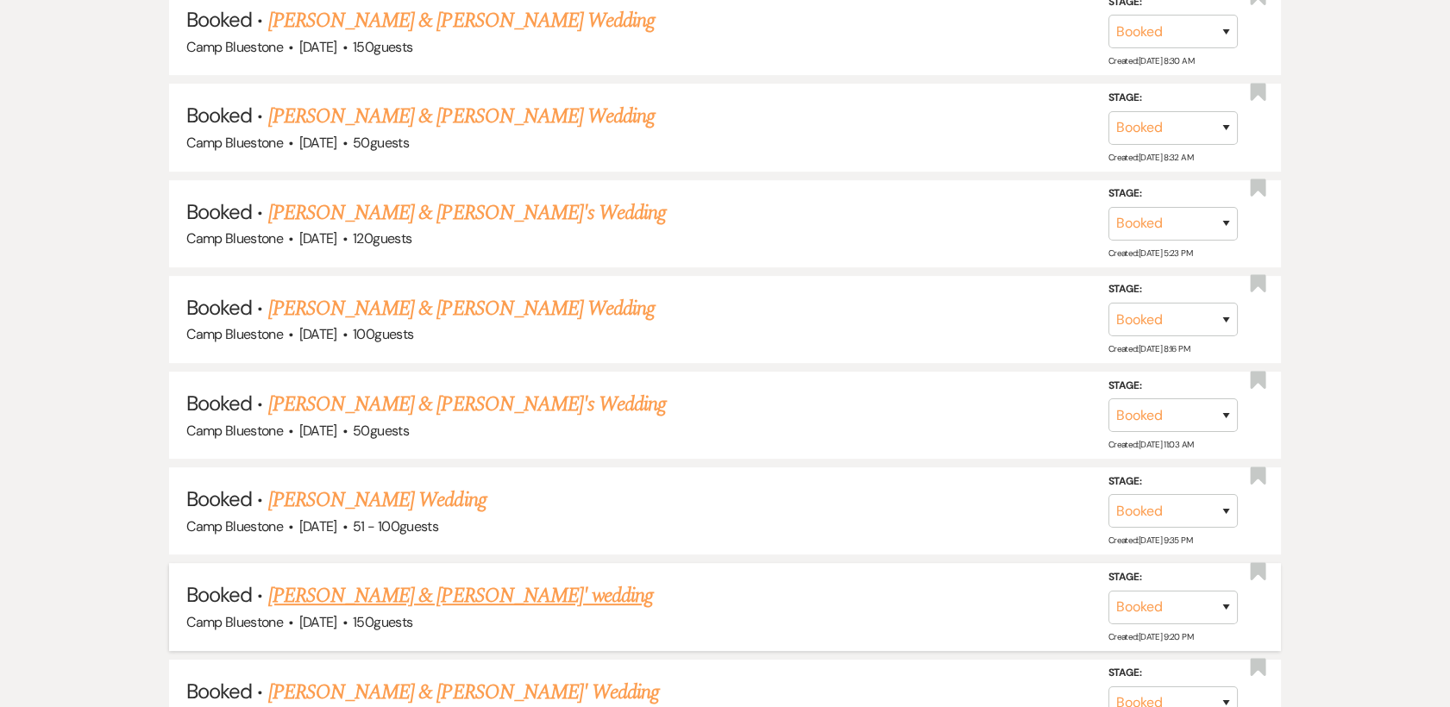
click at [345, 595] on link "[PERSON_NAME] & [PERSON_NAME]' wedding" at bounding box center [461, 596] width 386 height 31
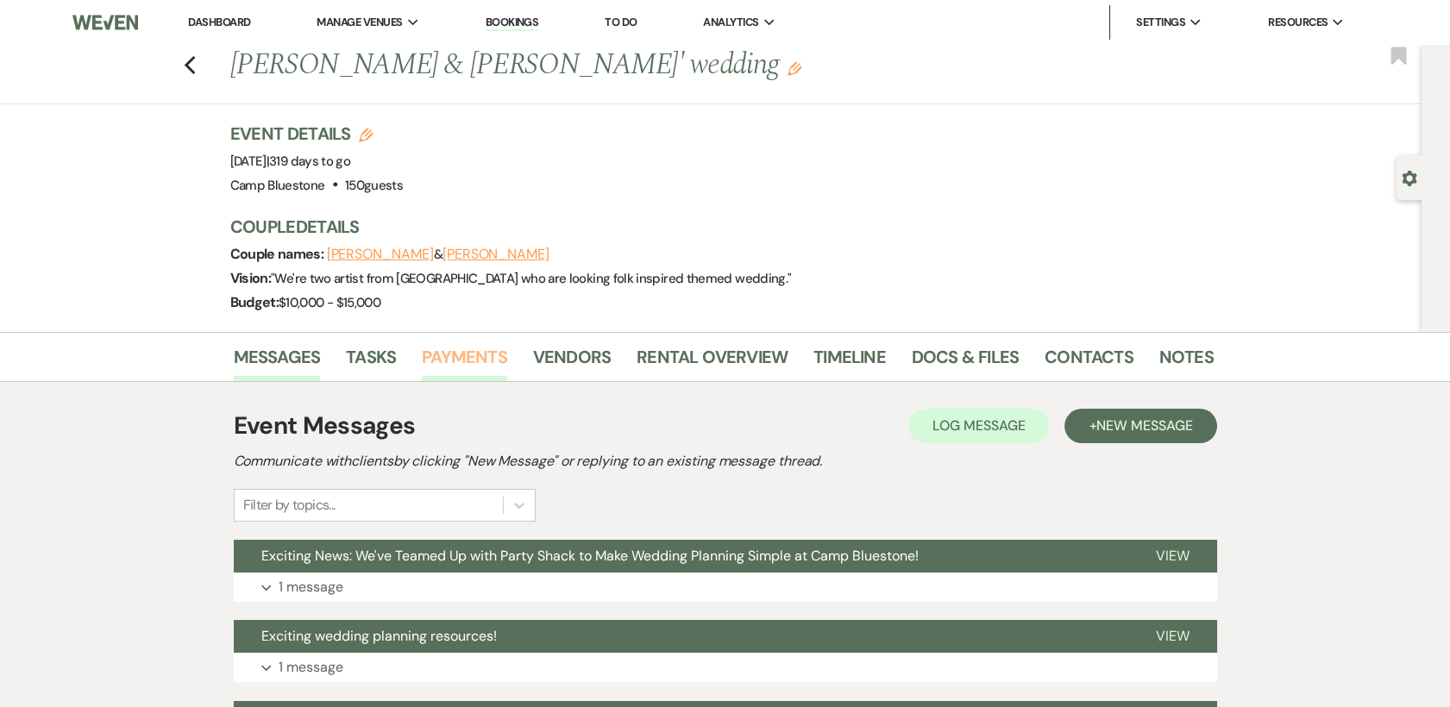
click at [467, 356] on link "Payments" at bounding box center [464, 362] width 85 height 38
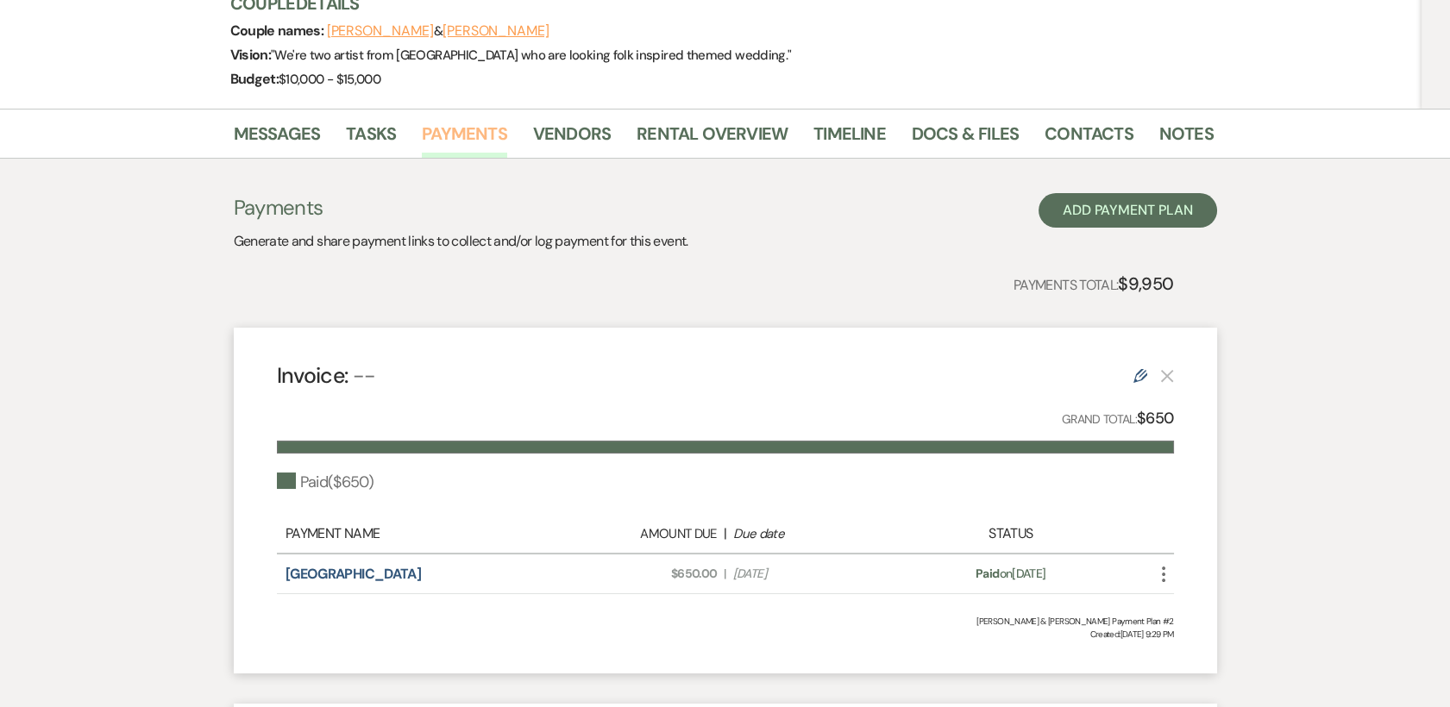
scroll to position [225, 0]
